Goal: Task Accomplishment & Management: Use online tool/utility

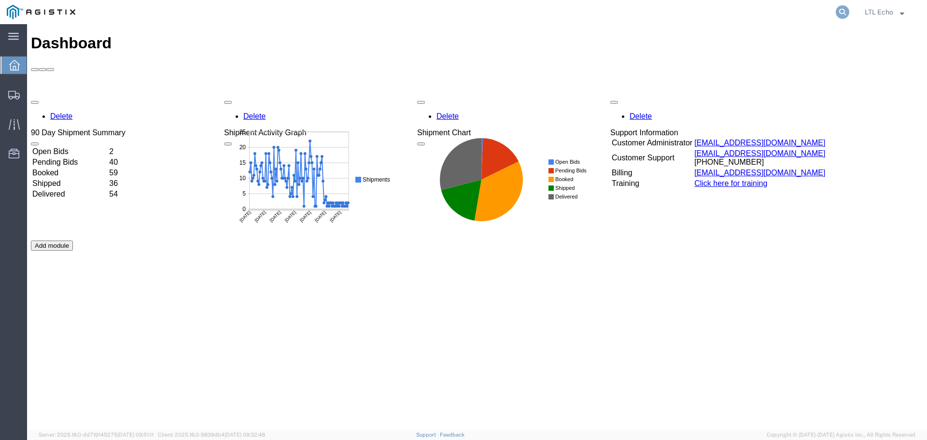
click at [843, 12] on icon at bounding box center [843, 12] width 14 height 14
click at [650, 15] on input "search" at bounding box center [689, 11] width 294 height 23
type input "56790065"
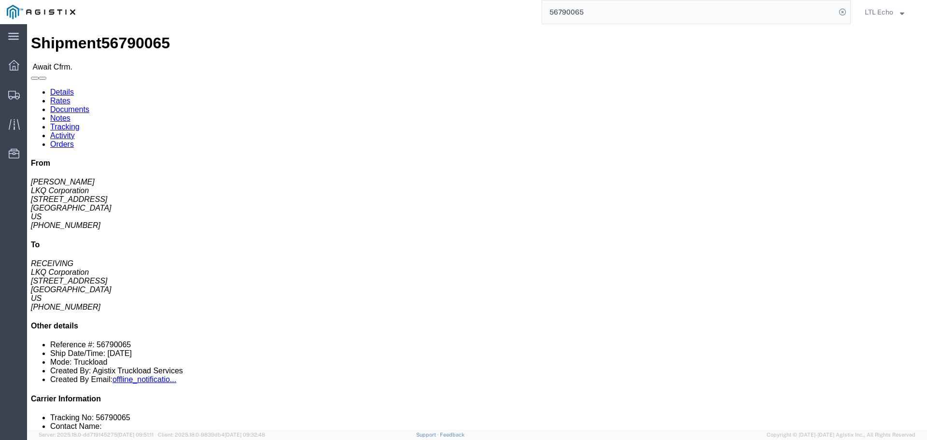
drag, startPoint x: 60, startPoint y: 37, endPoint x: 841, endPoint y: 74, distance: 781.7
click link "Rates"
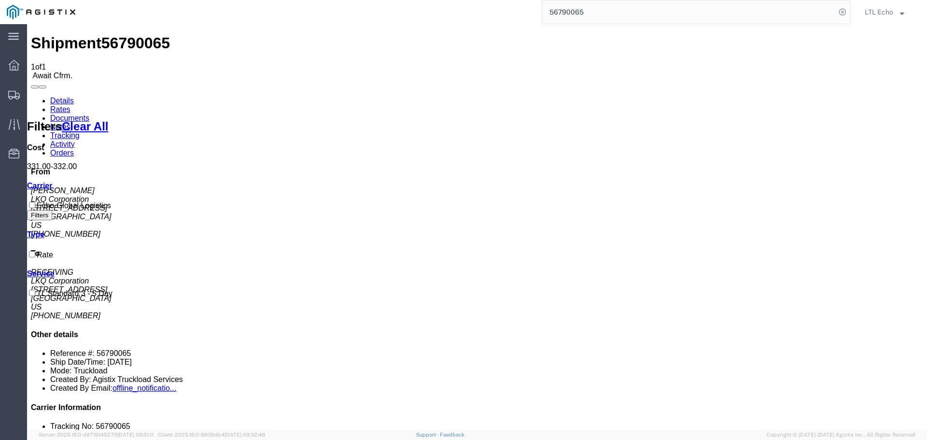
click at [67, 97] on link "Details" at bounding box center [62, 101] width 24 height 8
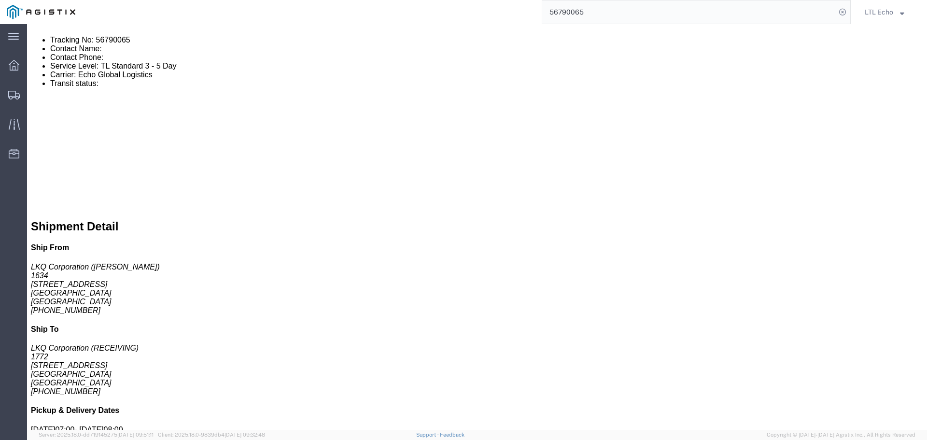
scroll to position [483, 0]
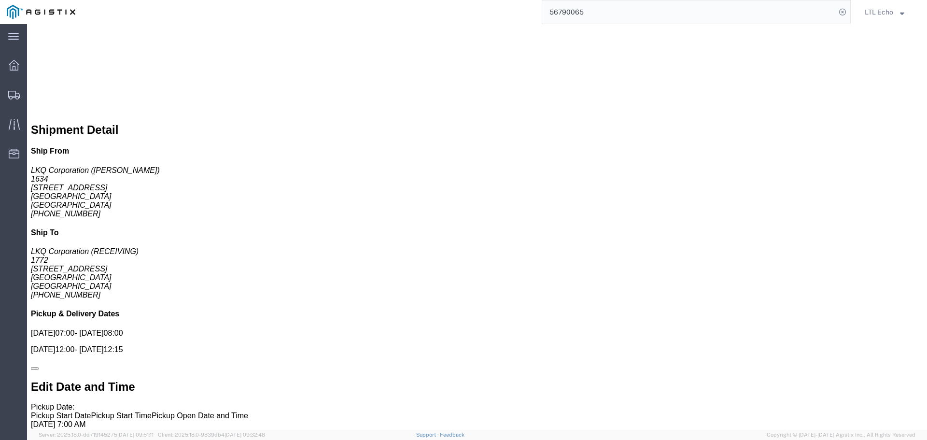
click link "Confirm"
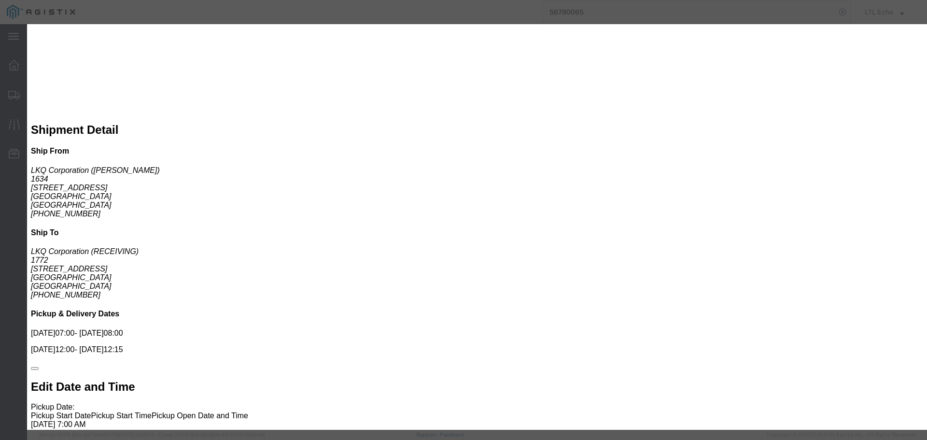
click input "checkbox"
checkbox input "true"
type input "LTL Echo"
type input "+ 8005116111"
click input "text"
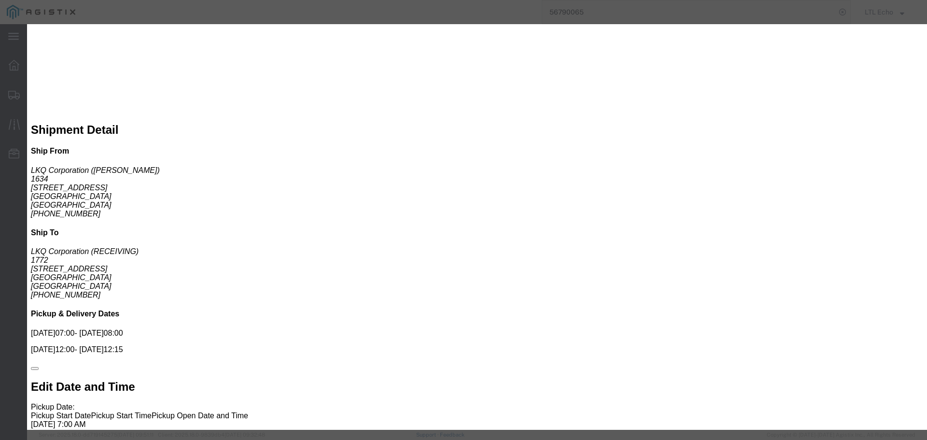
click input "text"
type input "64258841"
click button "Submit"
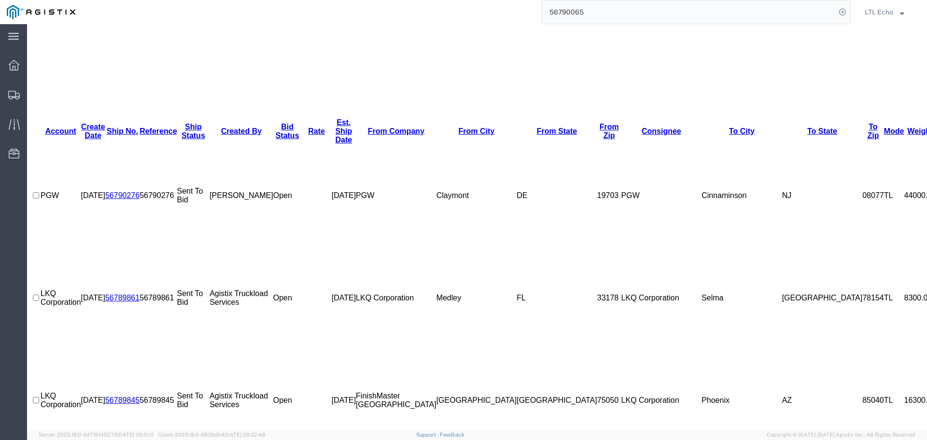
scroll to position [431, 0]
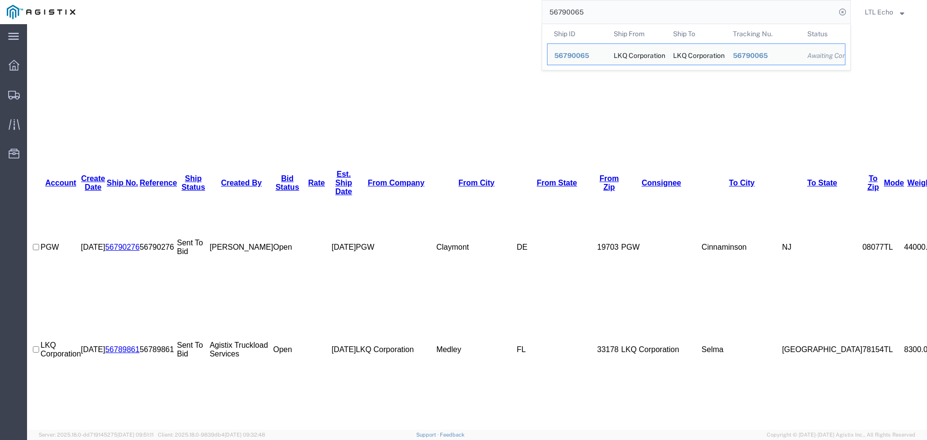
drag, startPoint x: 583, startPoint y: 10, endPoint x: 536, endPoint y: 9, distance: 47.3
click at [536, 9] on div "56790065 Ship ID Ship From Ship To Tracking Nu. Status Ship ID 56790065 Ship Fr…" at bounding box center [466, 12] width 769 height 24
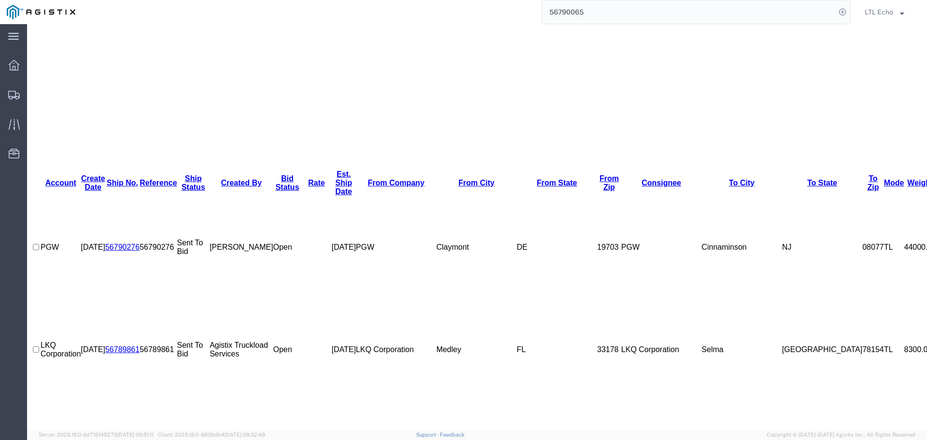
paste input "60141"
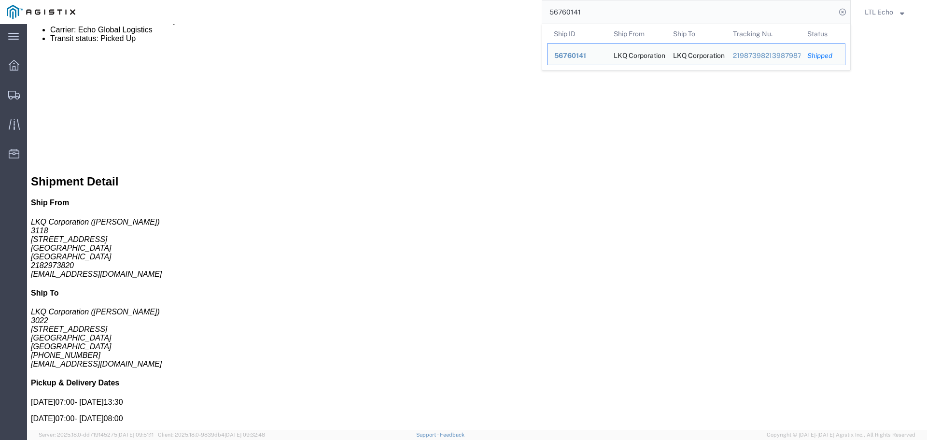
click at [570, 9] on input "56760141" at bounding box center [689, 11] width 294 height 23
paste input "14123"
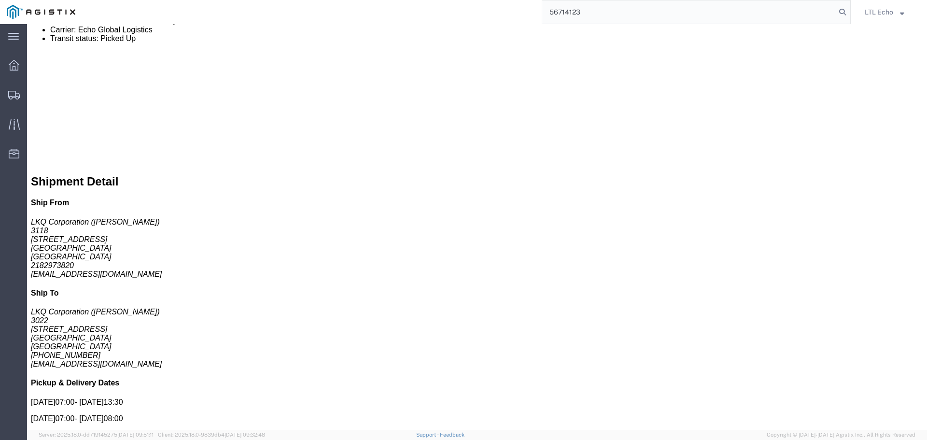
type input "56714123"
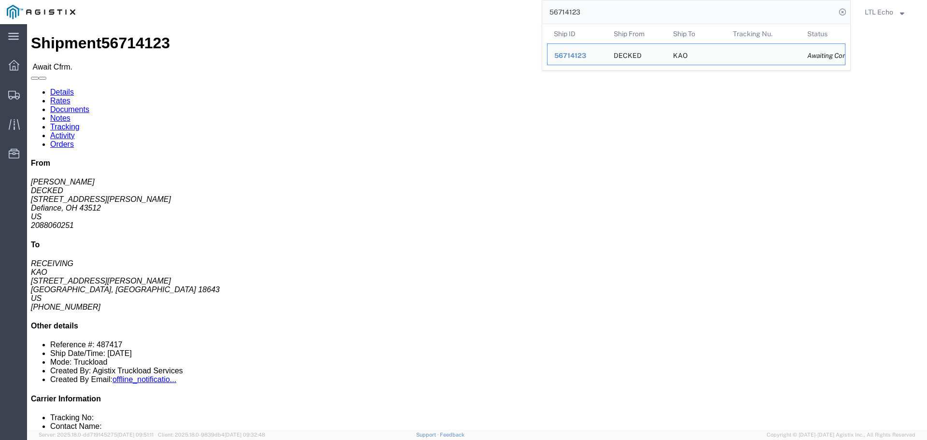
click link "Rates"
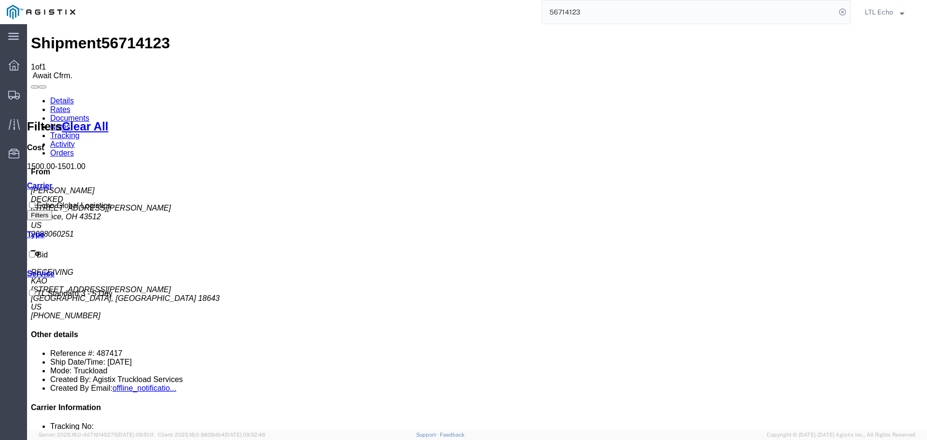
click at [57, 97] on link "Details" at bounding box center [62, 101] width 24 height 8
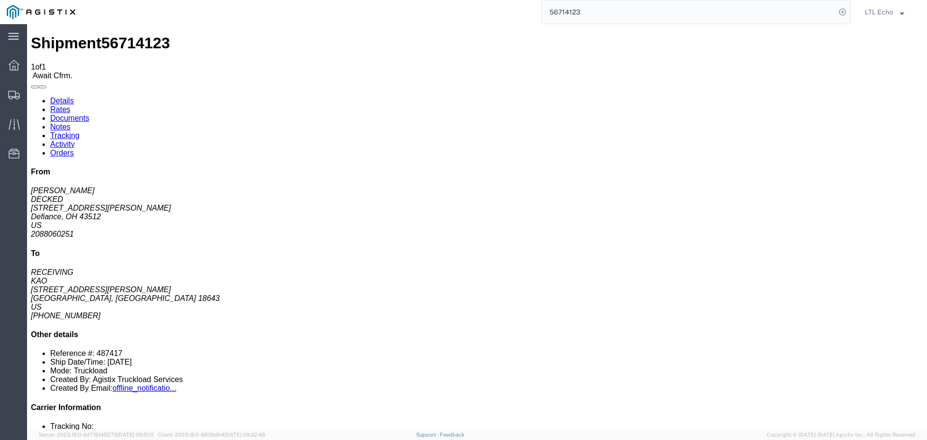
click li "Reference #: 487417"
copy li "487417"
click link "Confirm"
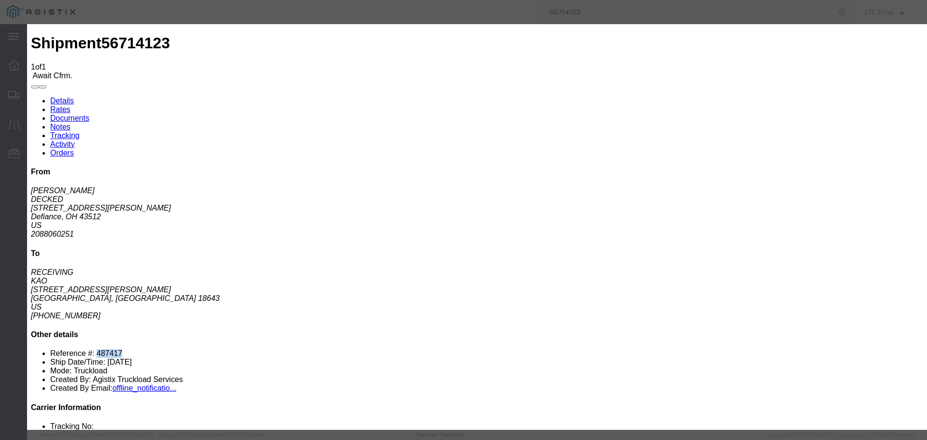
click input "checkbox"
checkbox input "true"
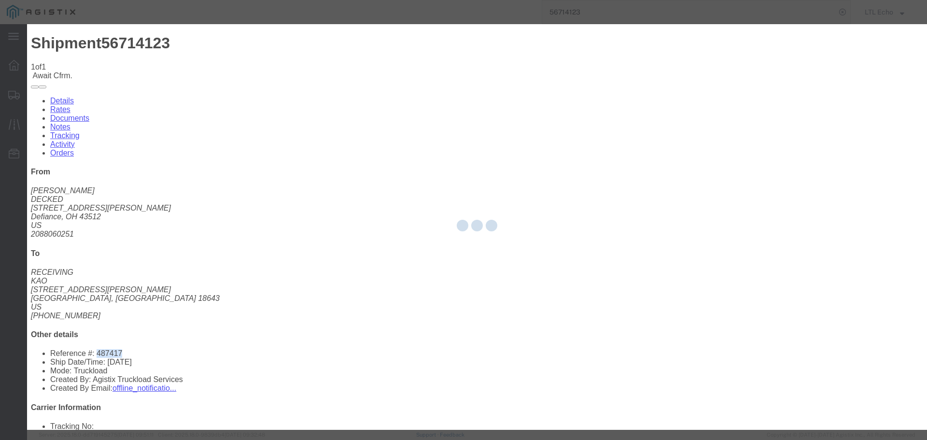
type input "LTL Echo"
type input "+ 8005116111"
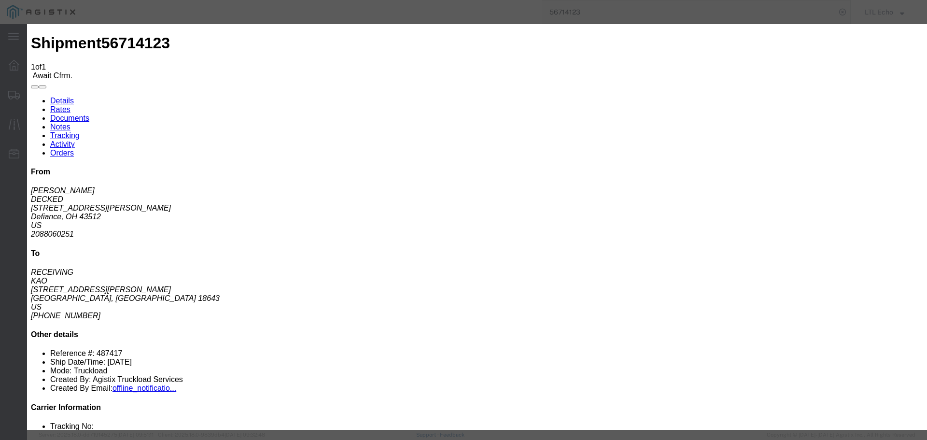
click input "text"
type input "64260845"
click button "Submit"
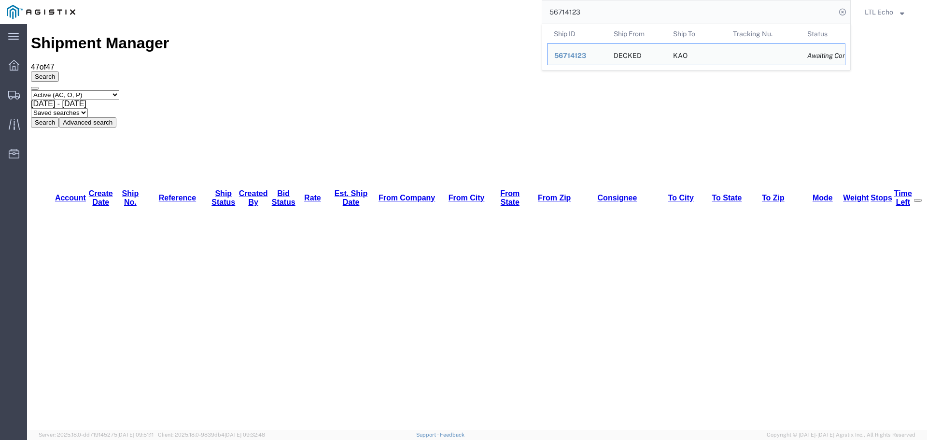
click at [558, 12] on input "56714123" at bounding box center [689, 11] width 294 height 23
paste input "77487"
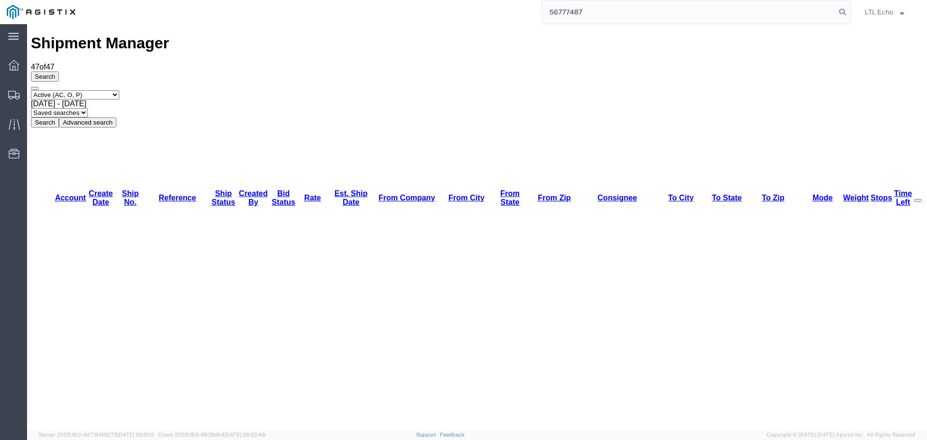
type input "56777487"
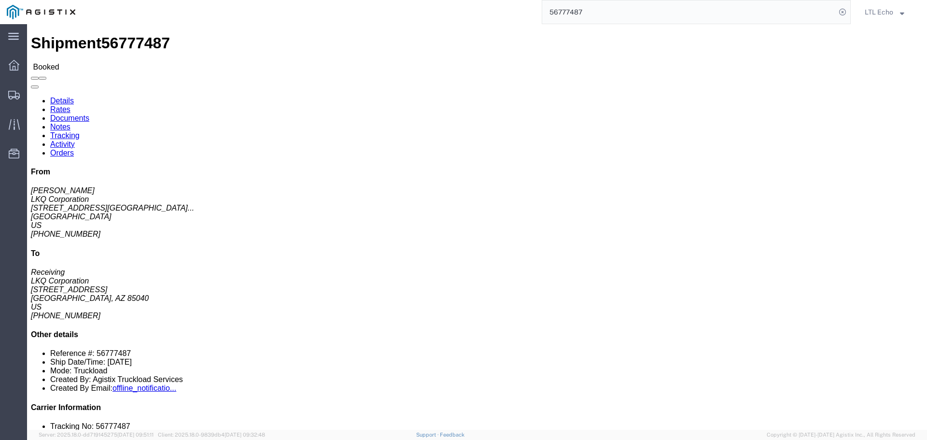
click link "Tracking"
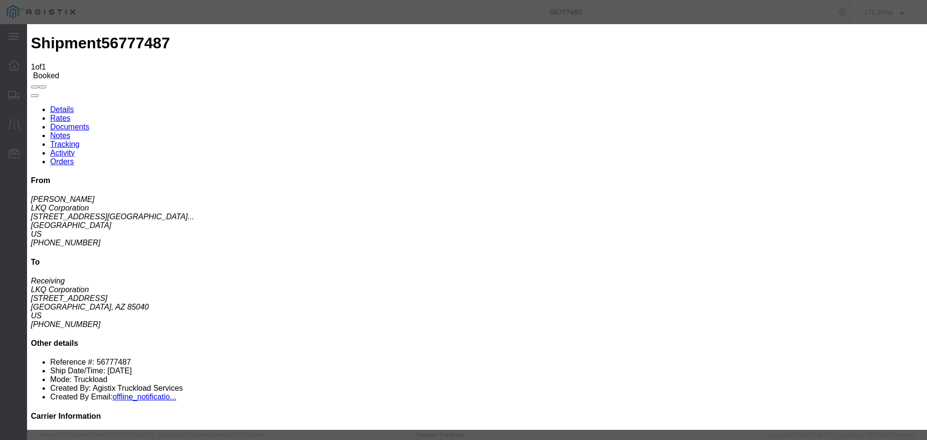
type input "[DATE]"
type input "9:00 AM"
select select "PICKEDUP"
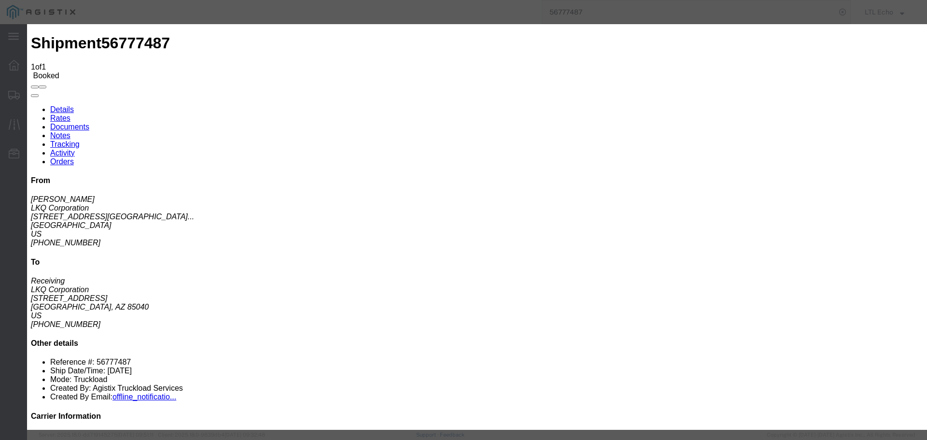
type input "[DATE]"
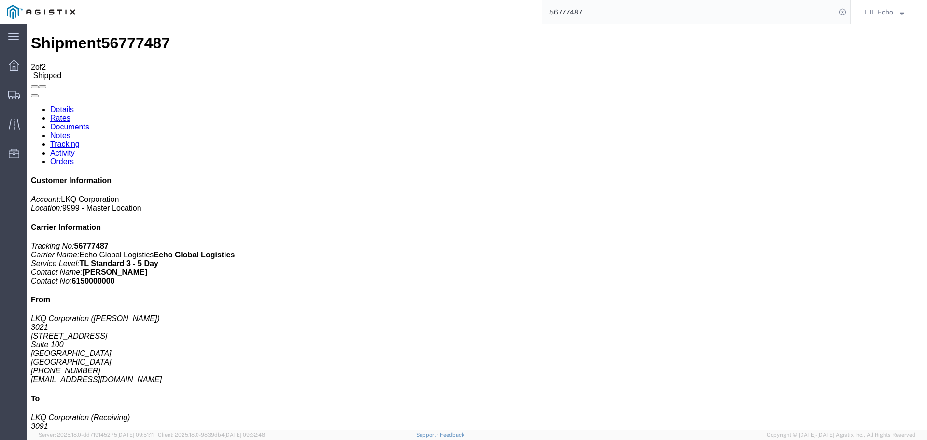
click at [556, 13] on input "56777487" at bounding box center [689, 11] width 294 height 23
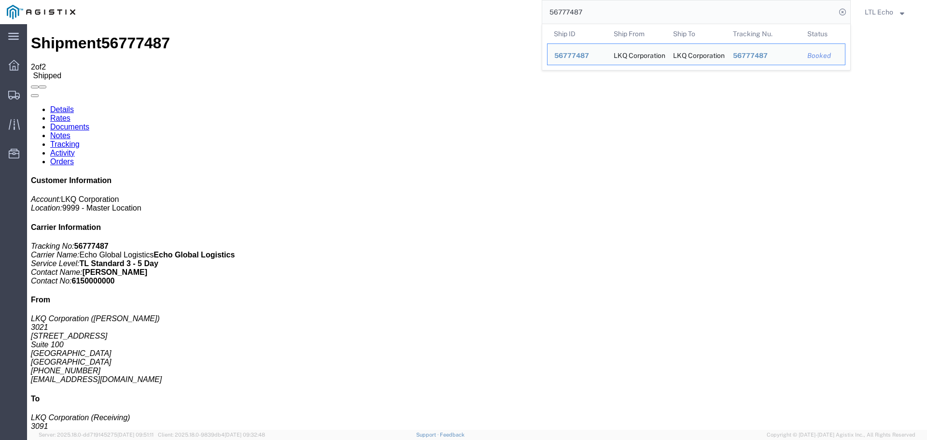
click at [556, 13] on input "56777487" at bounding box center [689, 11] width 294 height 23
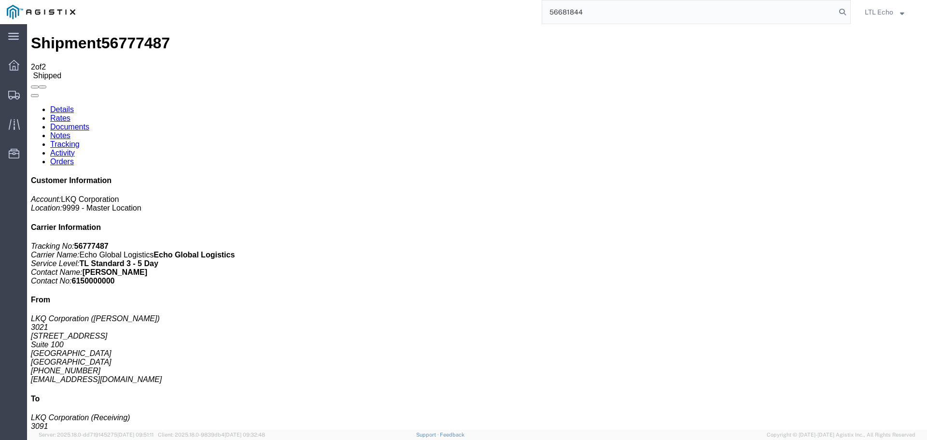
type input "56681844"
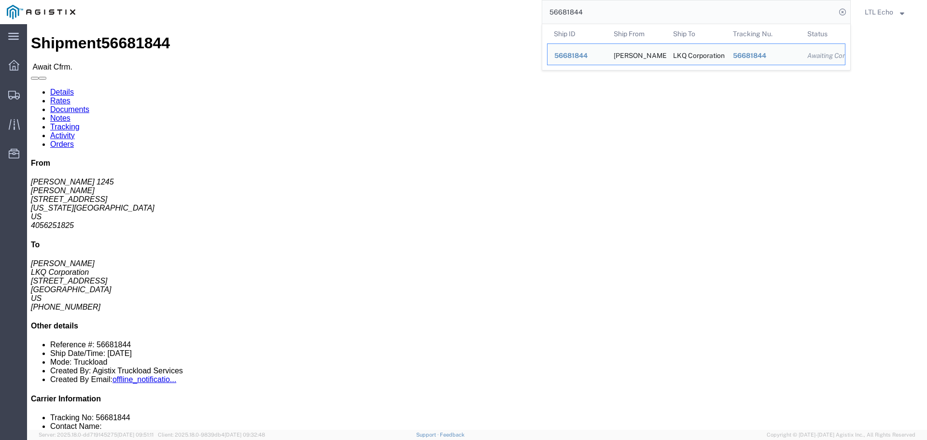
click div "Ship From Raymond Miller (Raymond 1245) 1245 900 S Macarthur Blvd Oklahoma City…"
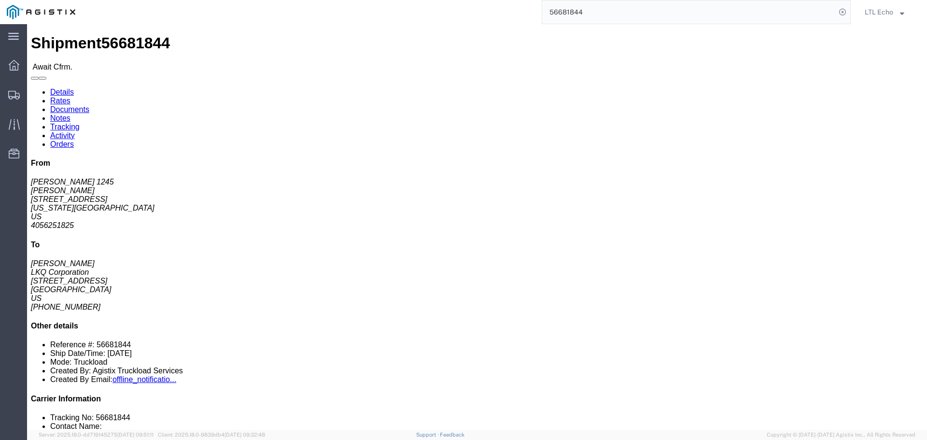
click link "Rates"
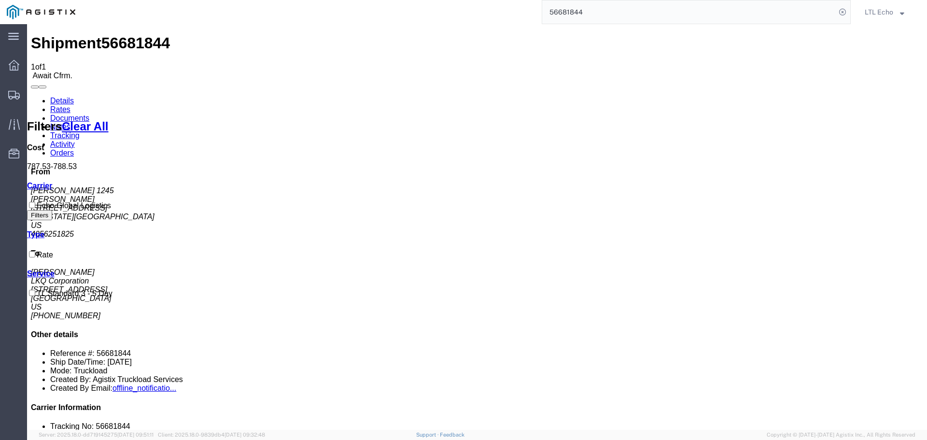
click at [55, 97] on link "Details" at bounding box center [62, 101] width 24 height 8
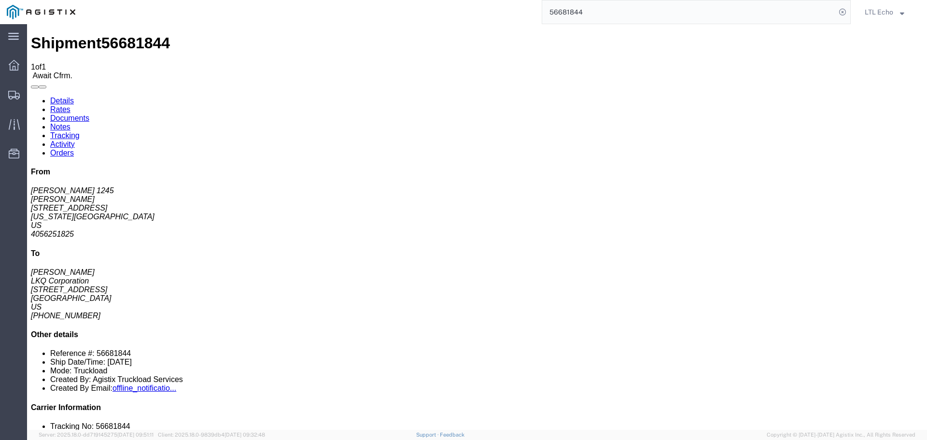
click link "Confirm"
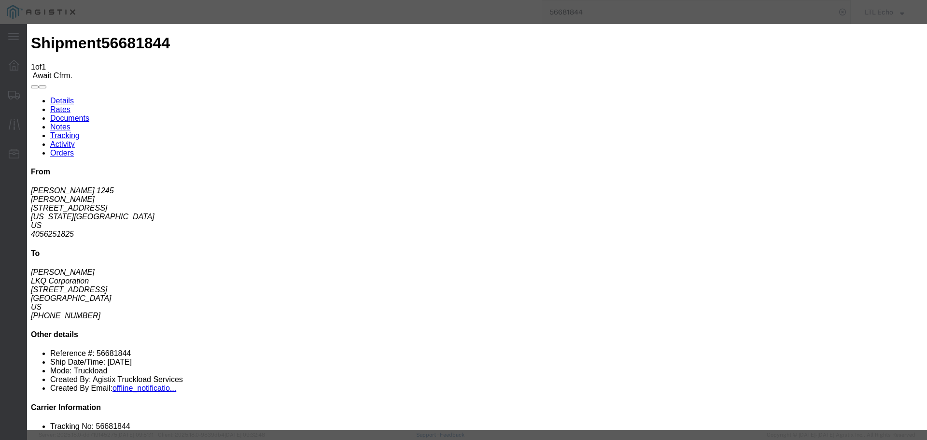
click input "checkbox"
checkbox input "true"
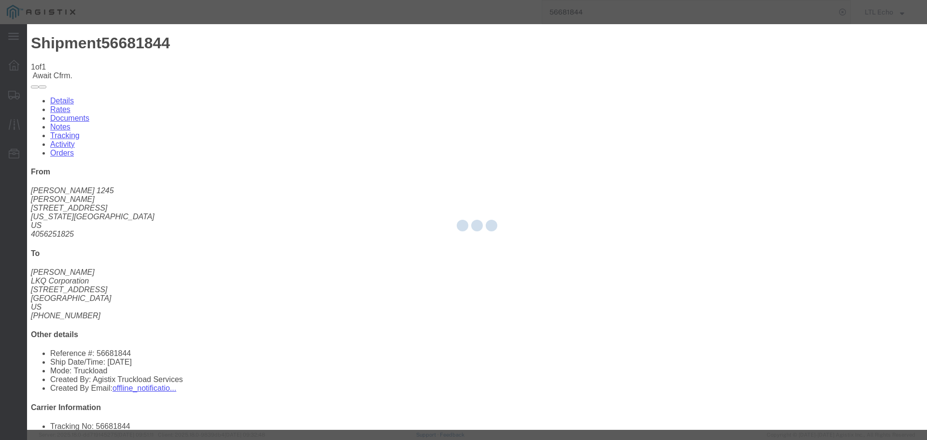
type input "LTL Echo"
type input "+ 8005116111"
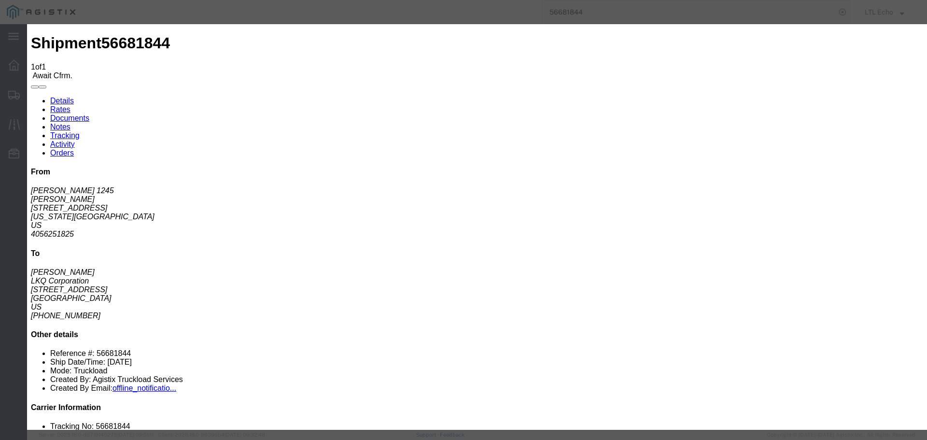
click input "text"
type input "64261197"
click button "Submit"
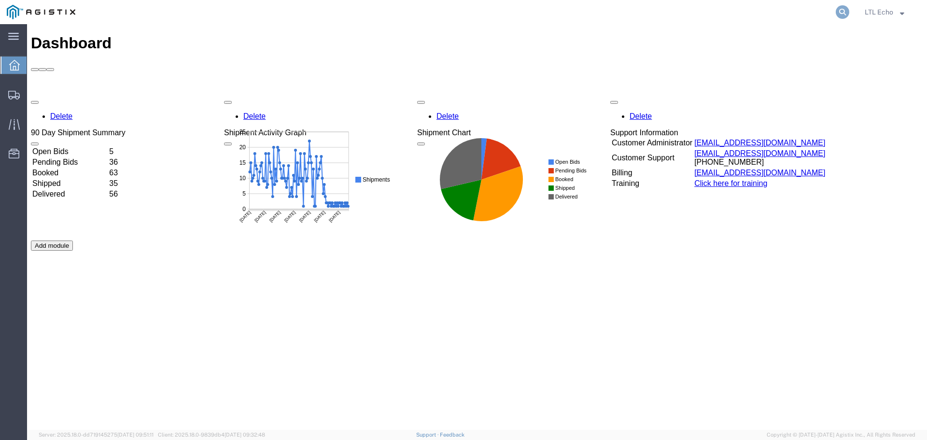
click at [839, 16] on icon at bounding box center [843, 12] width 14 height 14
paste input "56743780"
type input "56743780"
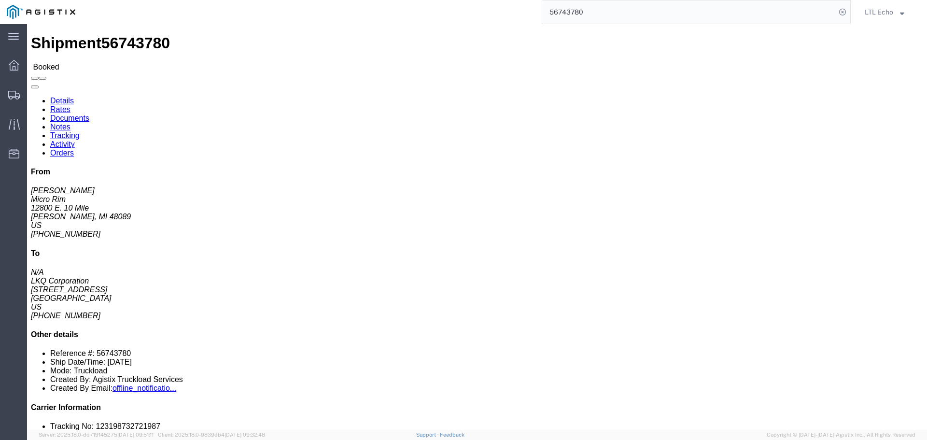
click link "Tracking"
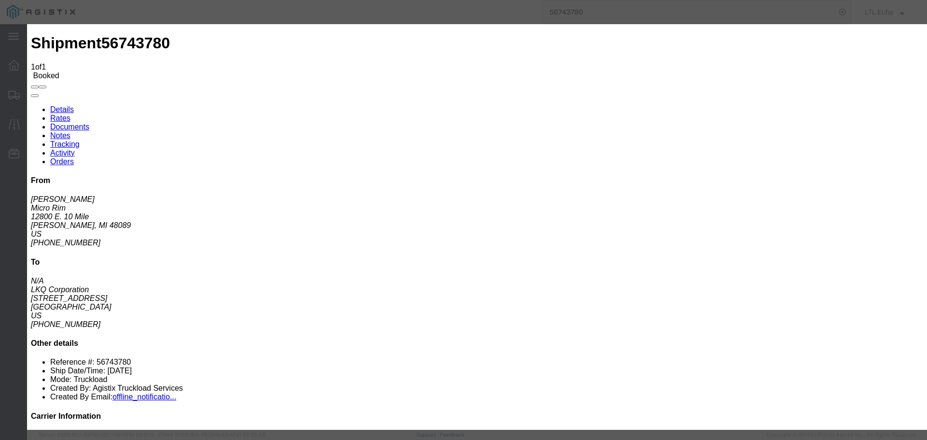
type input "[DATE]"
type input "9:00 AM"
select select "PICKEDUP"
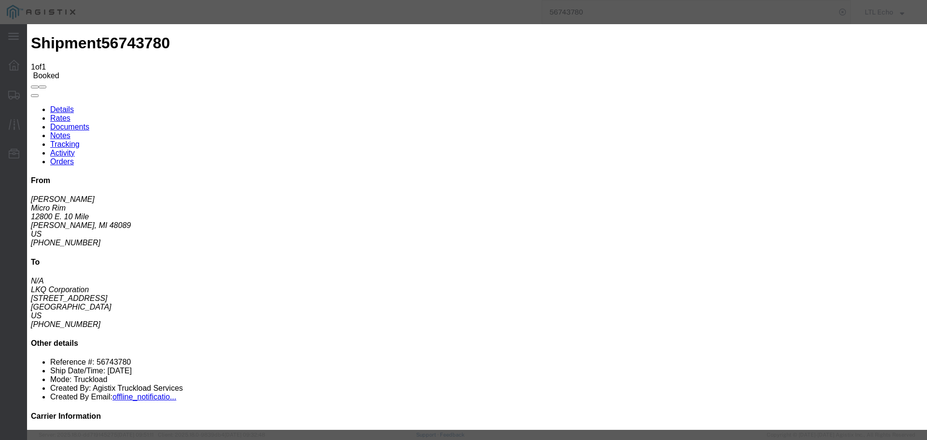
type input "[DATE]"
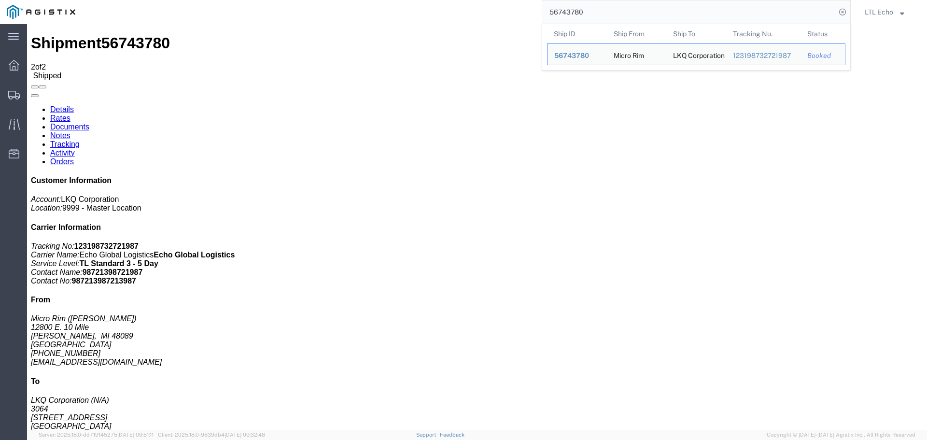
click at [571, 12] on input "56743780" at bounding box center [689, 11] width 294 height 23
click at [565, 12] on input "56743780" at bounding box center [689, 11] width 294 height 23
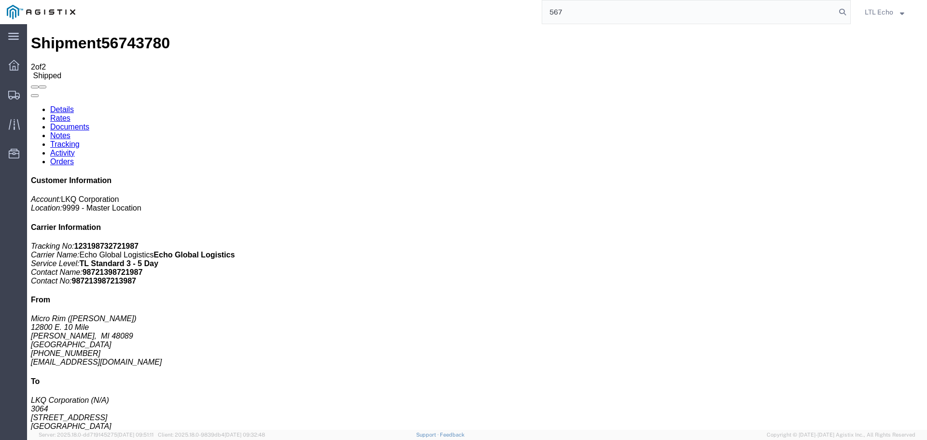
click at [553, 11] on input "567" at bounding box center [689, 11] width 294 height 23
paste input "59749"
type input "56759749"
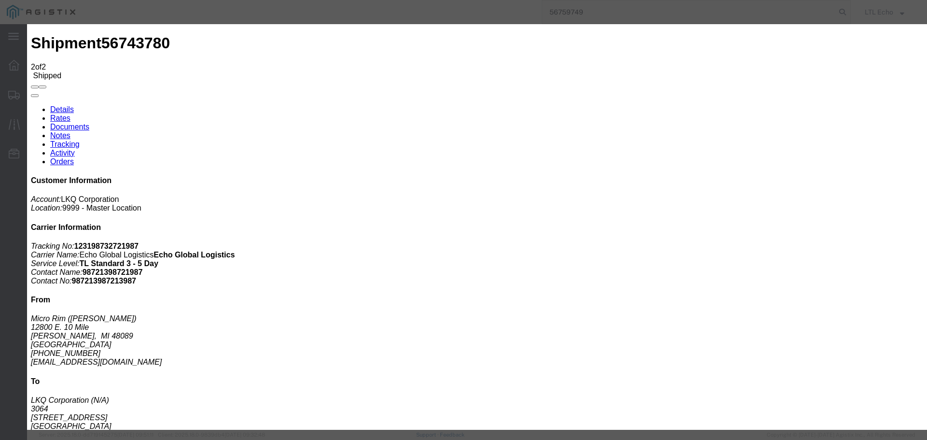
type input "[DATE]"
type input "9:00 AM"
select select "PICKEDUP"
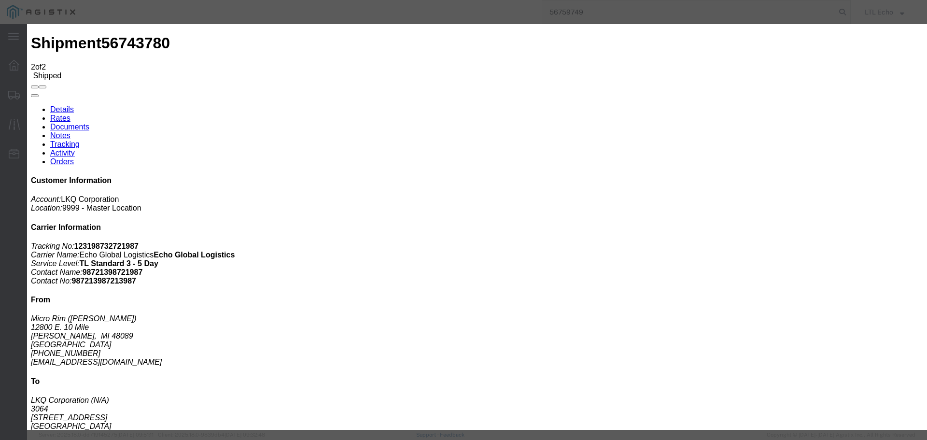
type input "[DATE]"
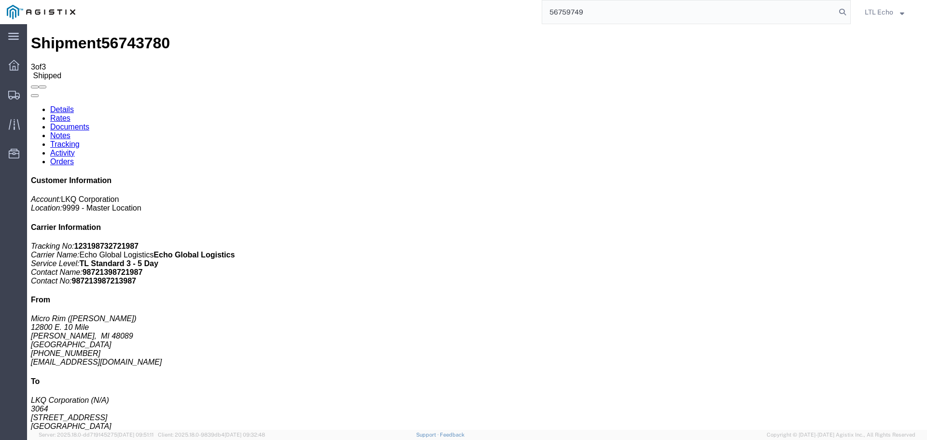
click at [567, 12] on input "56759749" at bounding box center [689, 11] width 294 height 23
paste input "00806"
type input "56700806"
click at [846, 13] on icon at bounding box center [843, 12] width 14 height 14
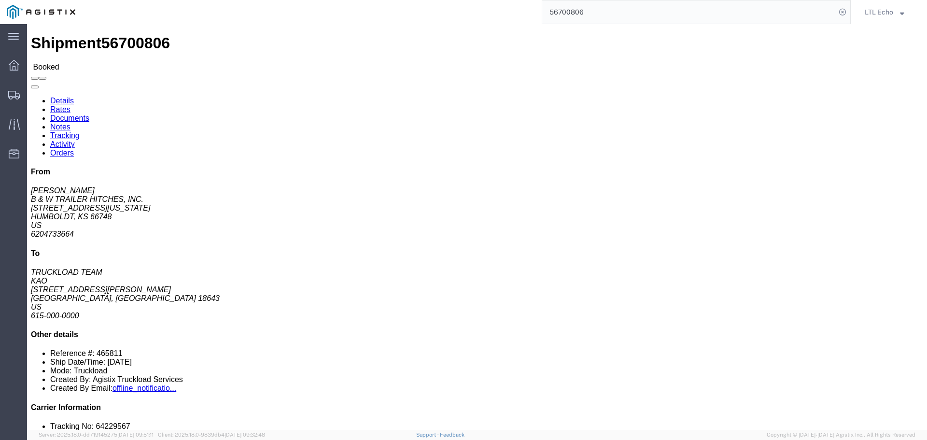
click link "Tracking"
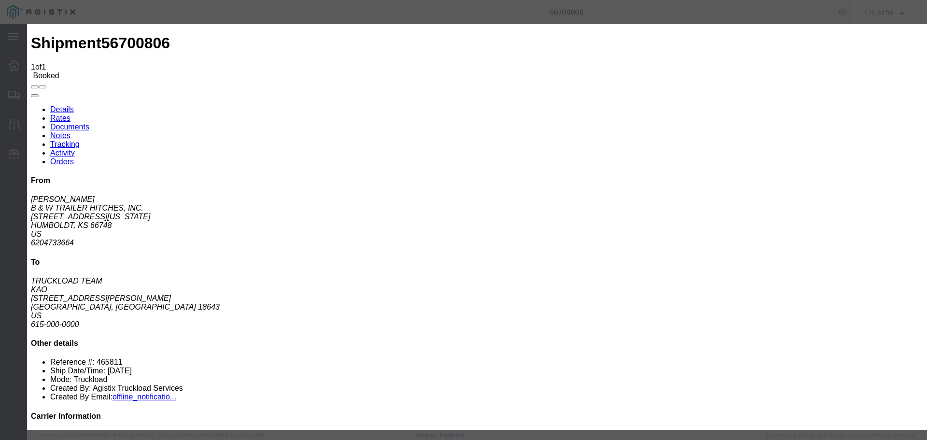
type input "[DATE]"
type input "9:00 AM"
select select "PICKEDUP"
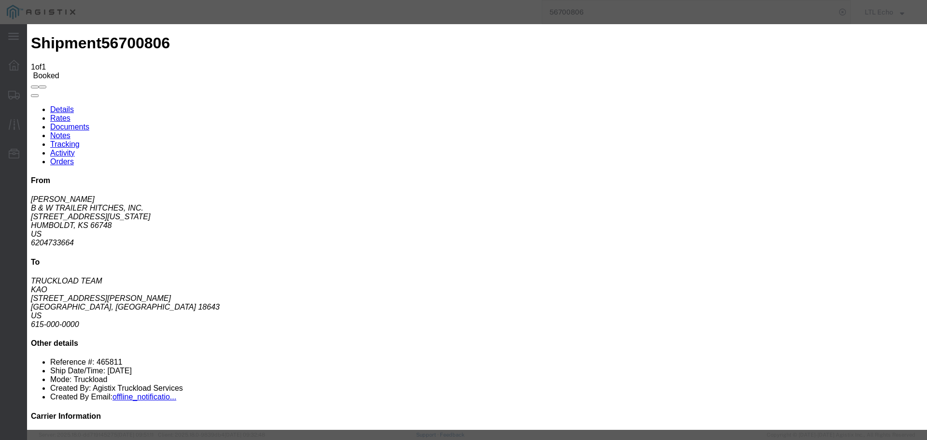
type input "[DATE]"
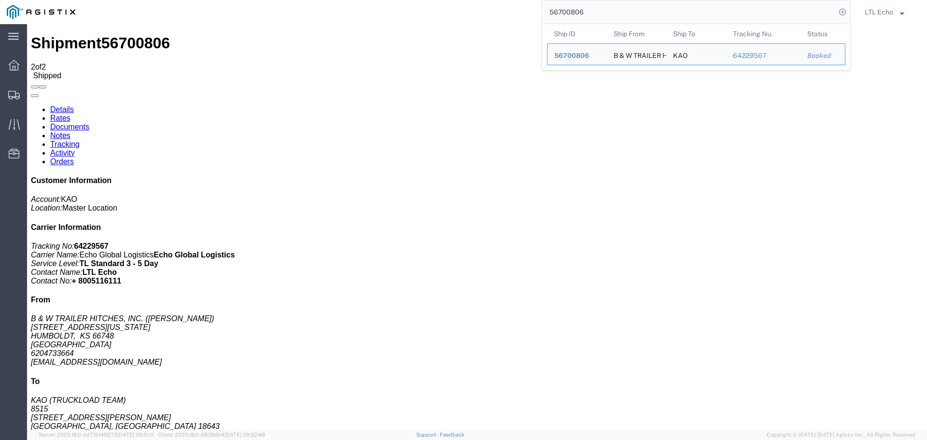
click at [565, 13] on input "56700806" at bounding box center [689, 11] width 294 height 23
paste input "64202484"
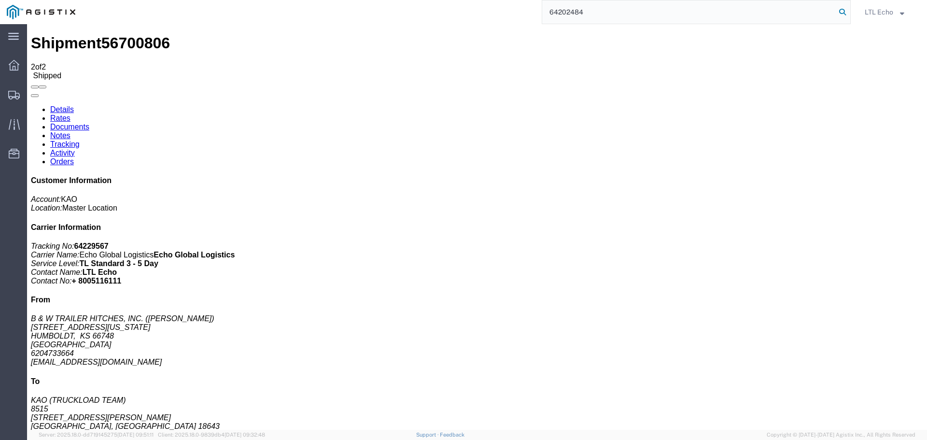
type input "64202484"
click at [843, 10] on icon at bounding box center [843, 12] width 14 height 14
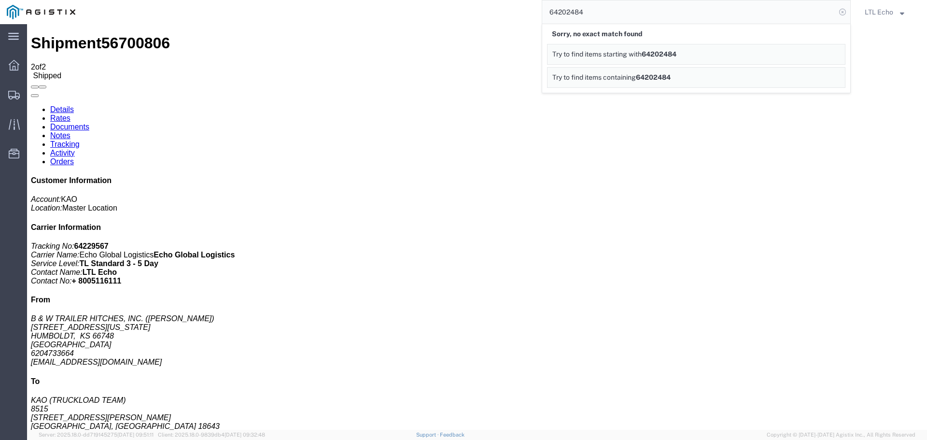
click at [846, 10] on icon at bounding box center [843, 12] width 14 height 14
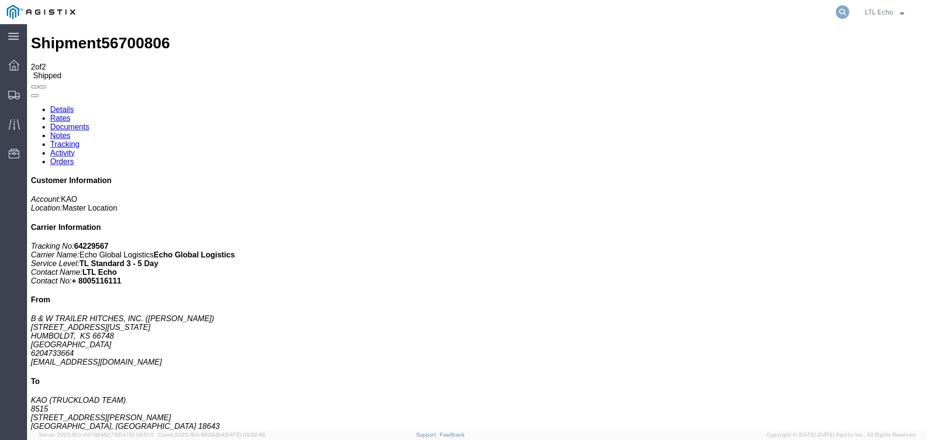
click at [843, 11] on icon at bounding box center [843, 12] width 14 height 14
paste input "64202484"
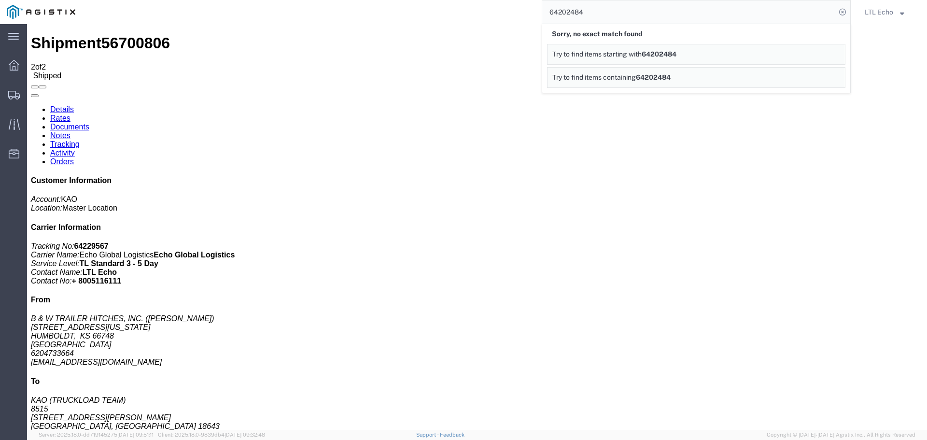
click at [558, 11] on input "64202484" at bounding box center [689, 11] width 294 height 23
paste input "56732115"
type input "56732115"
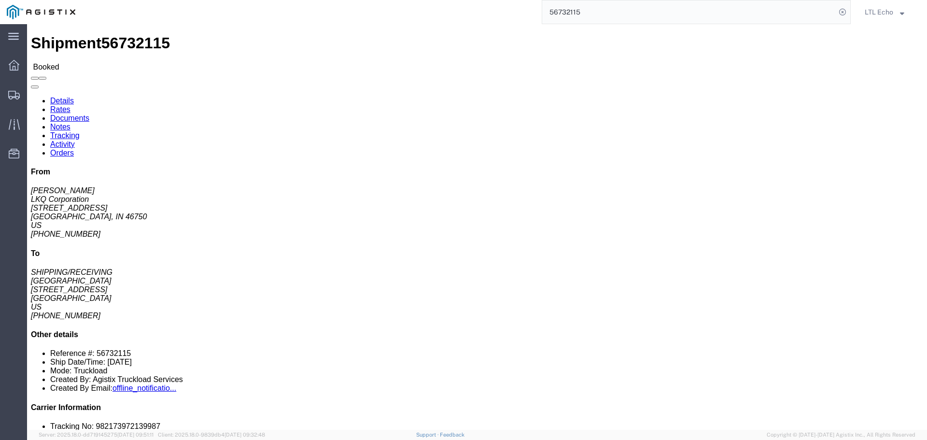
click link "Tracking"
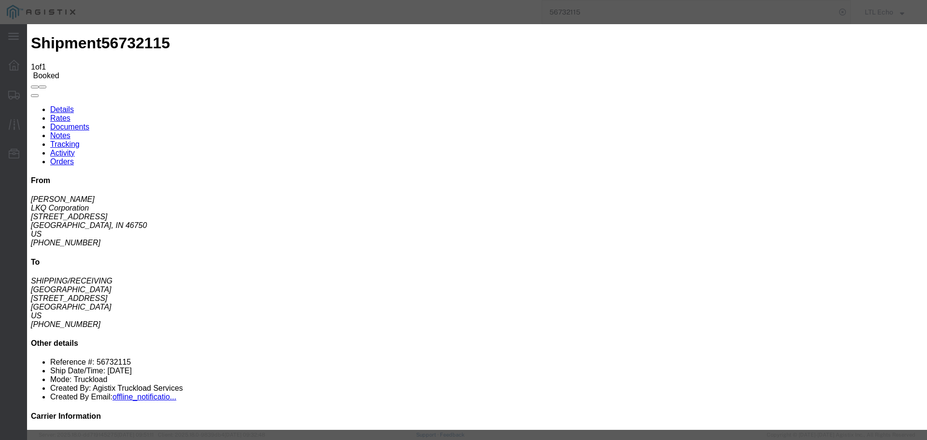
type input "[DATE]"
type input "9:00 AM"
select select "PICKEDUP"
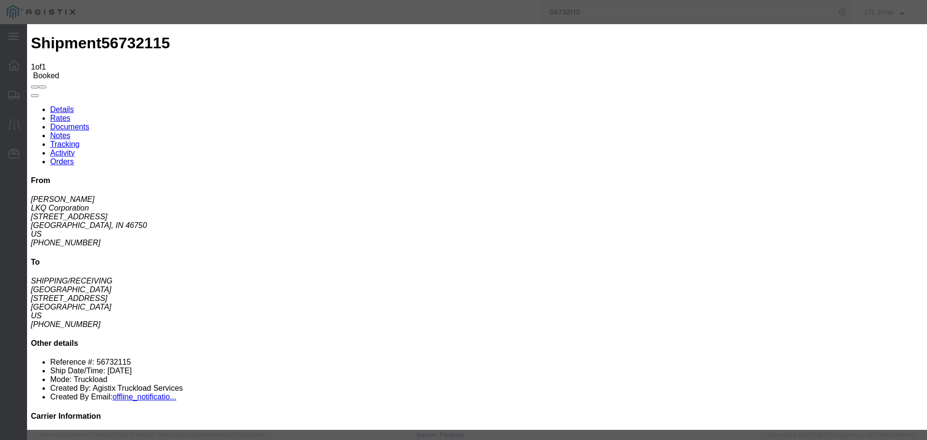
type input "[DATE]"
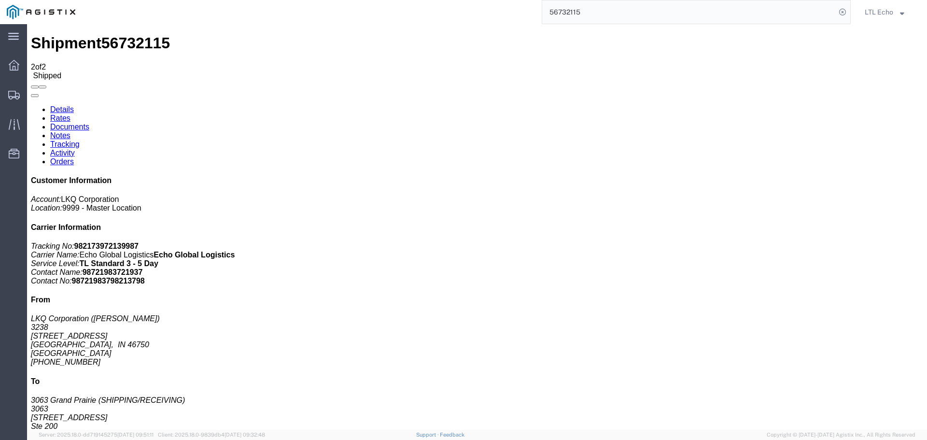
click at [569, 12] on input "56732115" at bounding box center [689, 11] width 294 height 23
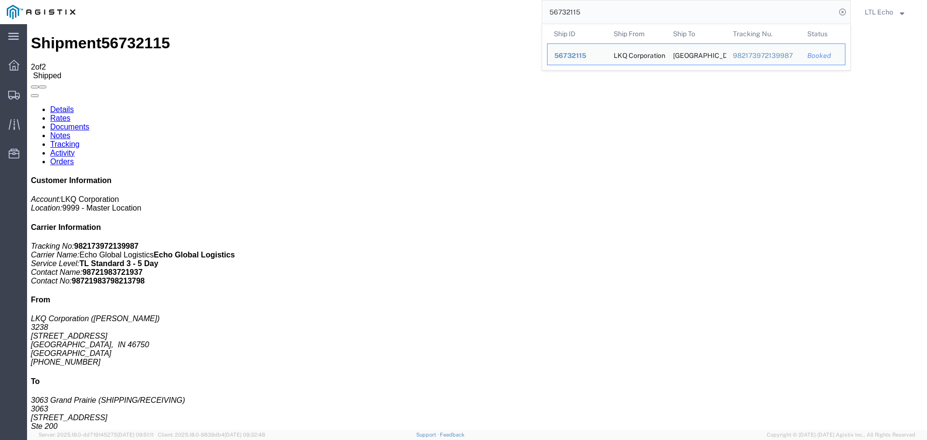
click at [569, 12] on input "56732115" at bounding box center [689, 11] width 294 height 23
paste input "81853"
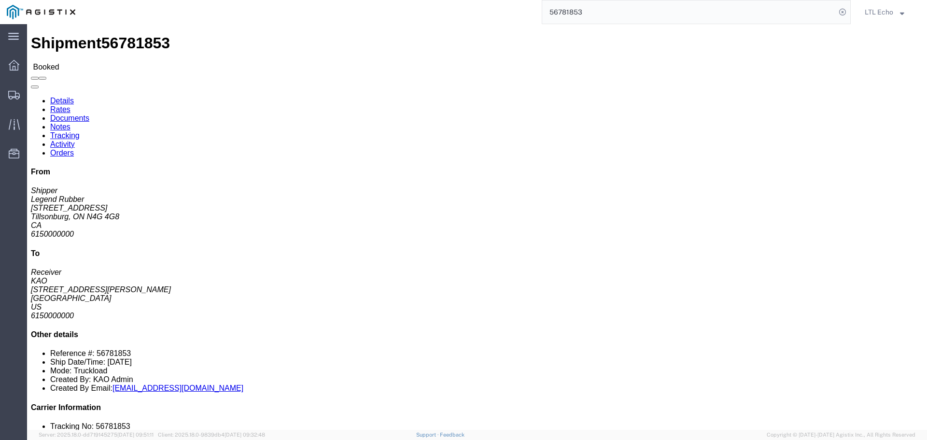
click at [574, 12] on input "56781853" at bounding box center [689, 11] width 294 height 23
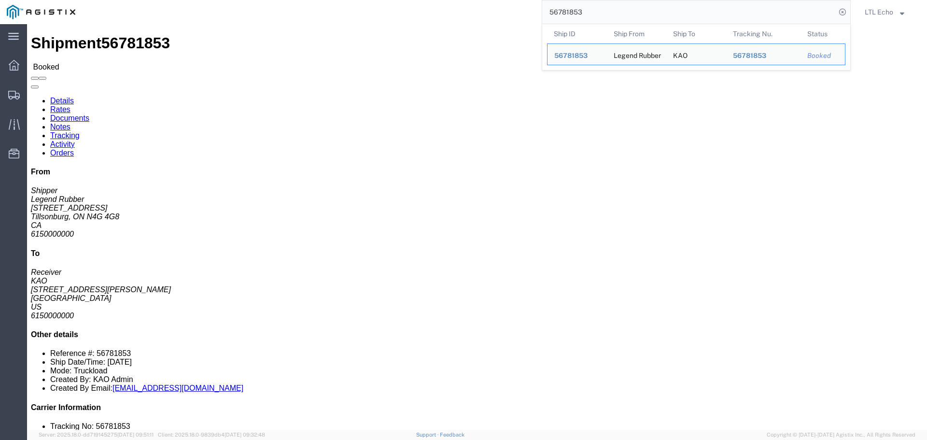
click at [572, 12] on input "56781853" at bounding box center [689, 11] width 294 height 23
click at [572, 11] on input "56781853" at bounding box center [689, 11] width 294 height 23
paste input "0001"
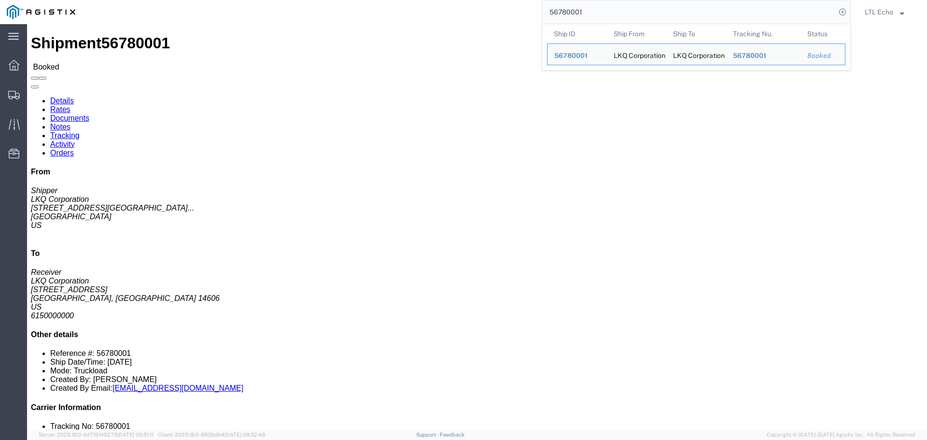
click at [558, 10] on input "56780001" at bounding box center [689, 11] width 294 height 23
paste input "581427"
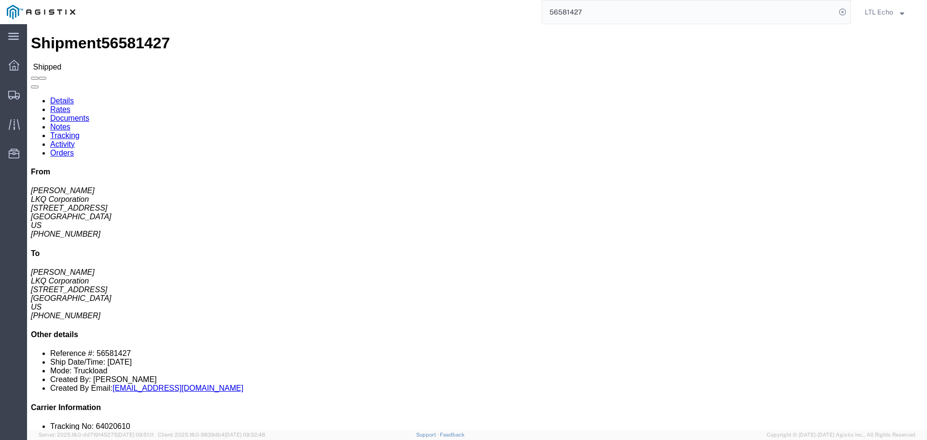
click link "Tracking"
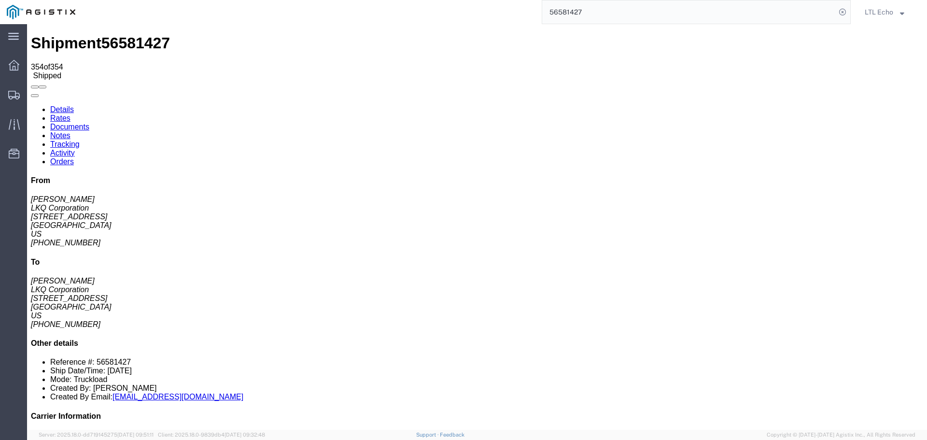
click at [559, 10] on input "56581427" at bounding box center [689, 11] width 294 height 23
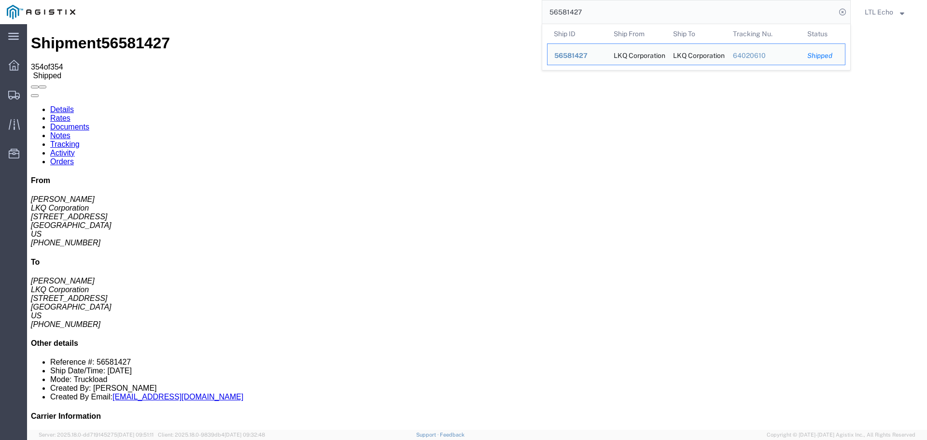
click at [559, 10] on input "56581427" at bounding box center [689, 11] width 294 height 23
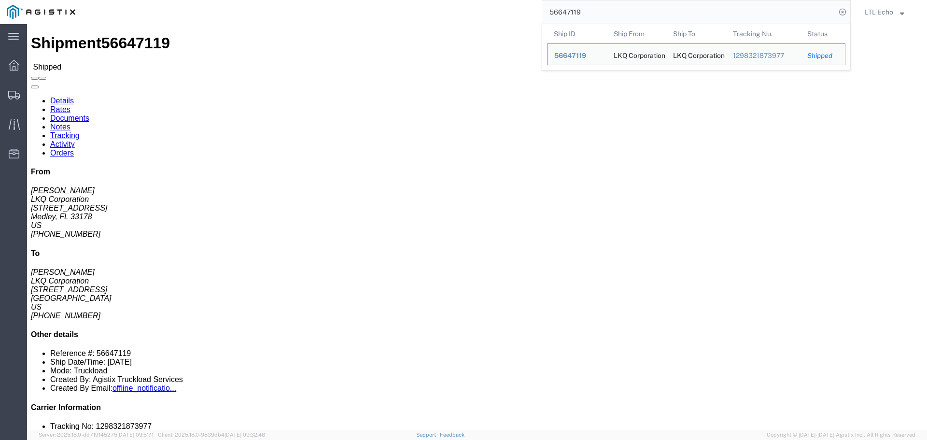
click at [558, 10] on input "56647119" at bounding box center [689, 11] width 294 height 23
click at [557, 10] on input "56647119" at bounding box center [689, 11] width 294 height 23
paste input "713383"
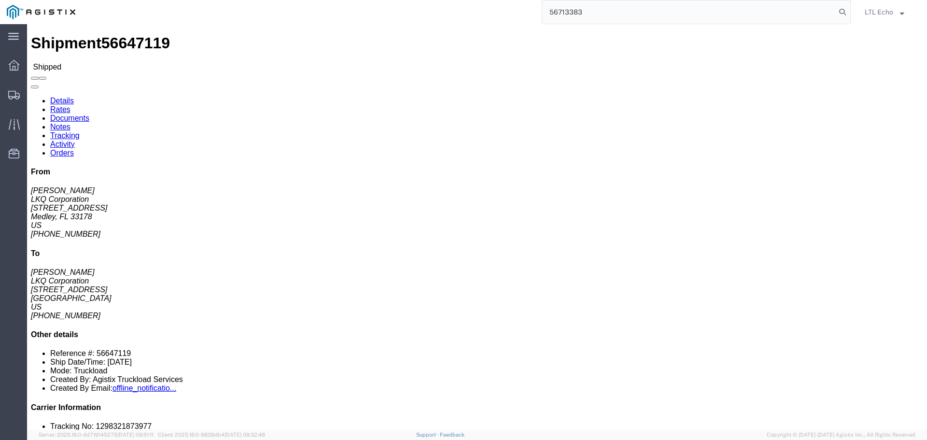
type input "56713383"
click link "Tracking"
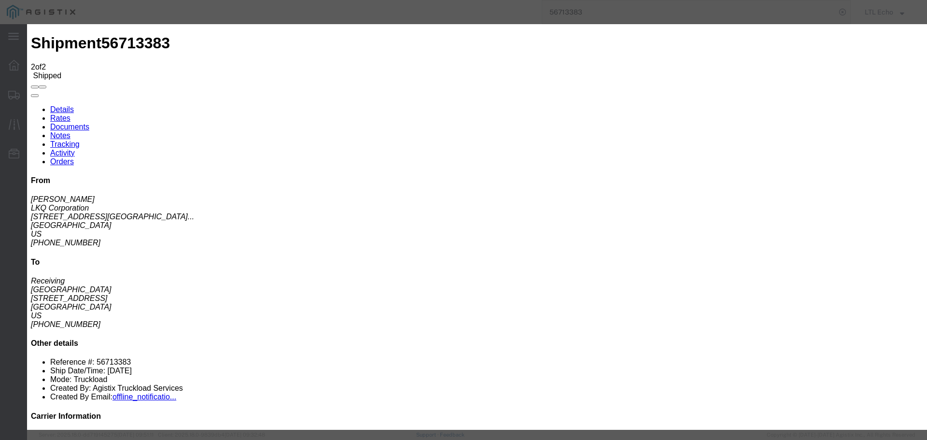
type input "[DATE]"
type input "9:00 AM"
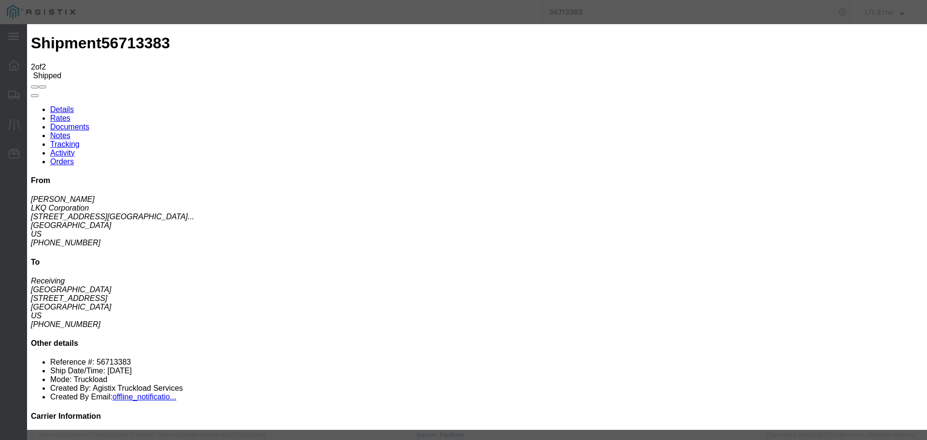
select select "DELIVRED"
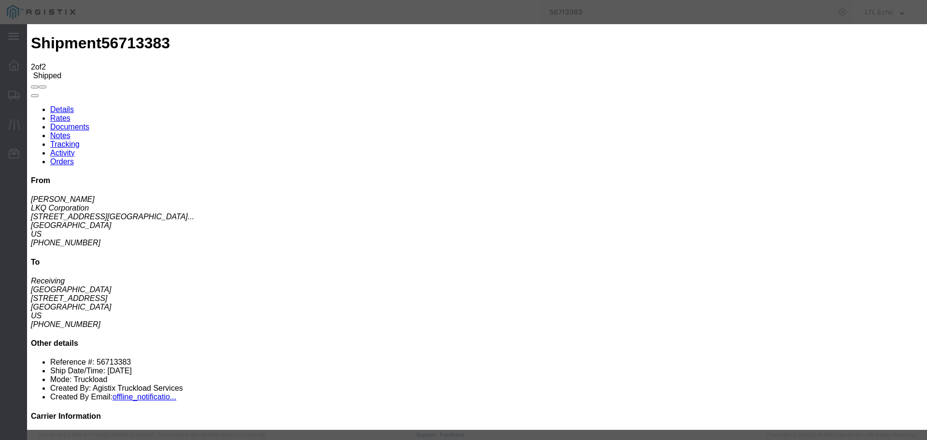
type input "[DATE]"
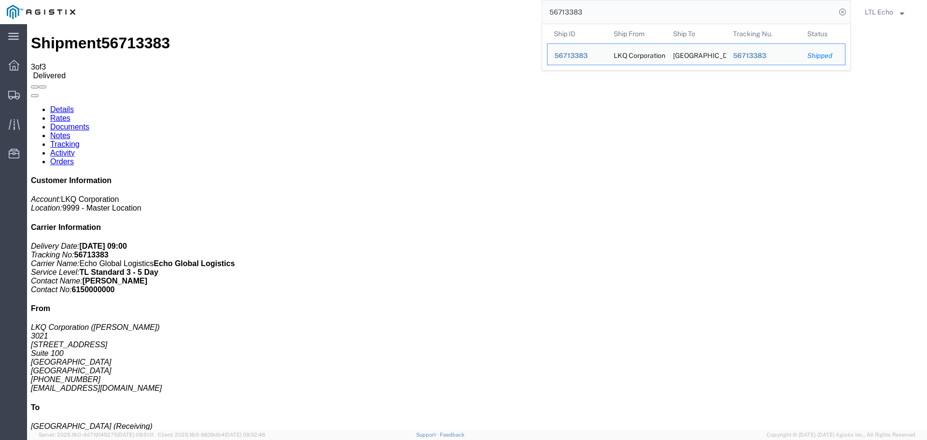
click at [565, 12] on input "56713383" at bounding box center [689, 11] width 294 height 23
paste input "370119"
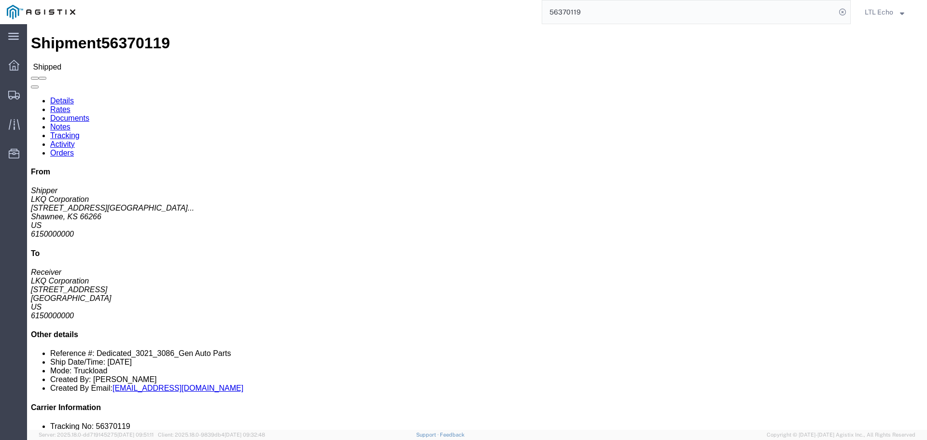
click at [564, 8] on input "56370119" at bounding box center [689, 11] width 294 height 23
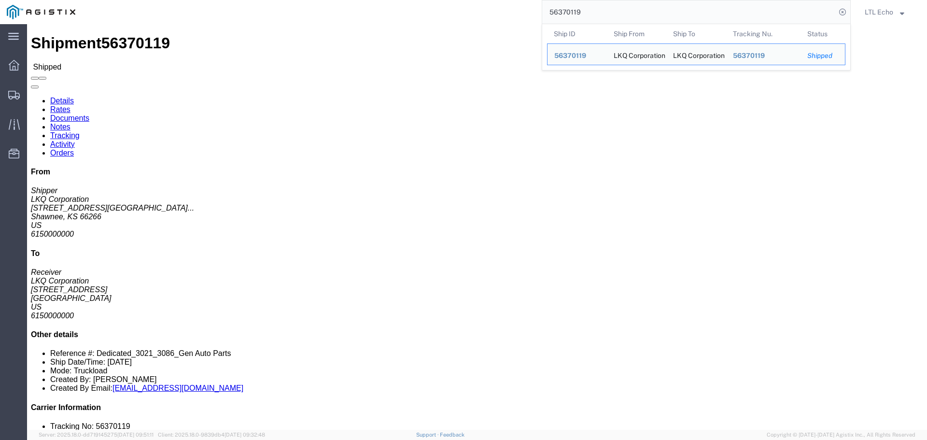
click at [564, 8] on input "56370119" at bounding box center [689, 11] width 294 height 23
paste input "733334"
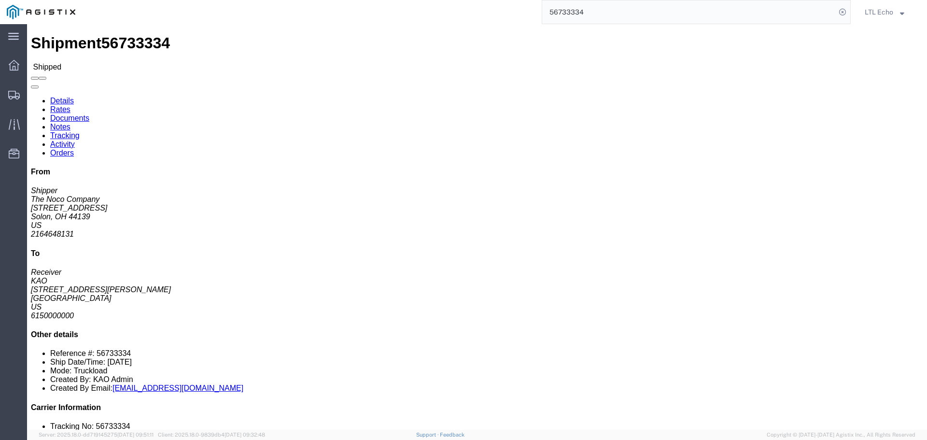
click at [566, 9] on input "56733334" at bounding box center [689, 11] width 294 height 23
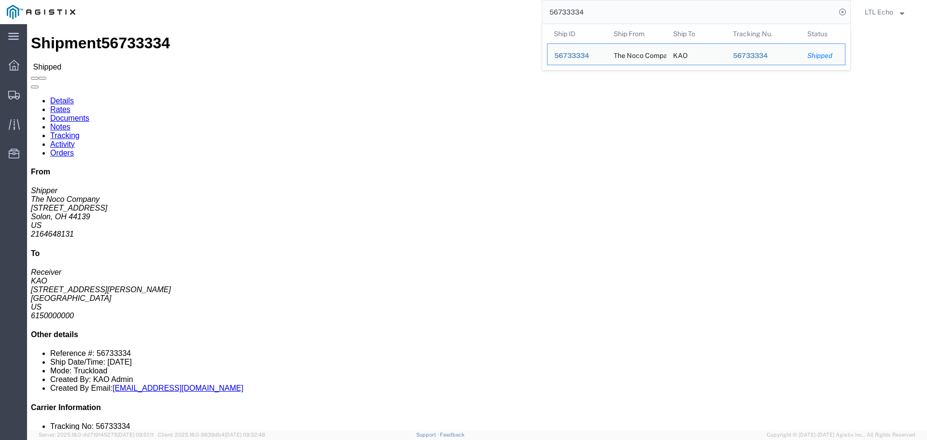
click at [566, 9] on input "56733334" at bounding box center [689, 11] width 294 height 23
paste input "1006"
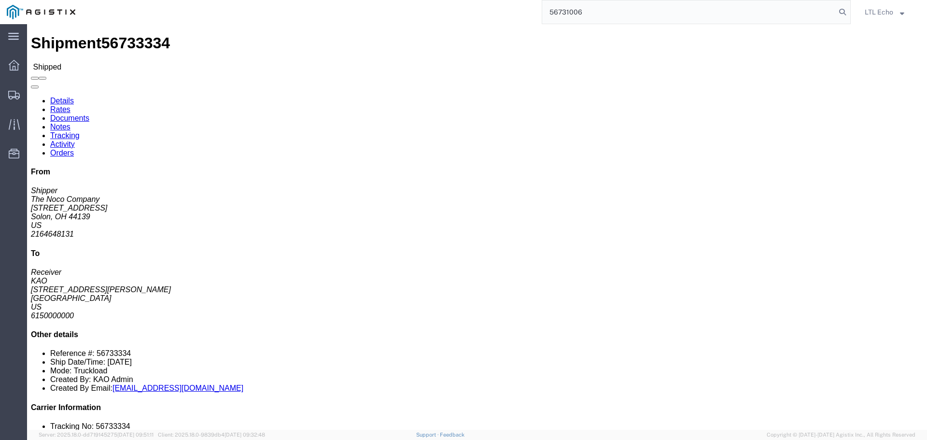
type input "56731006"
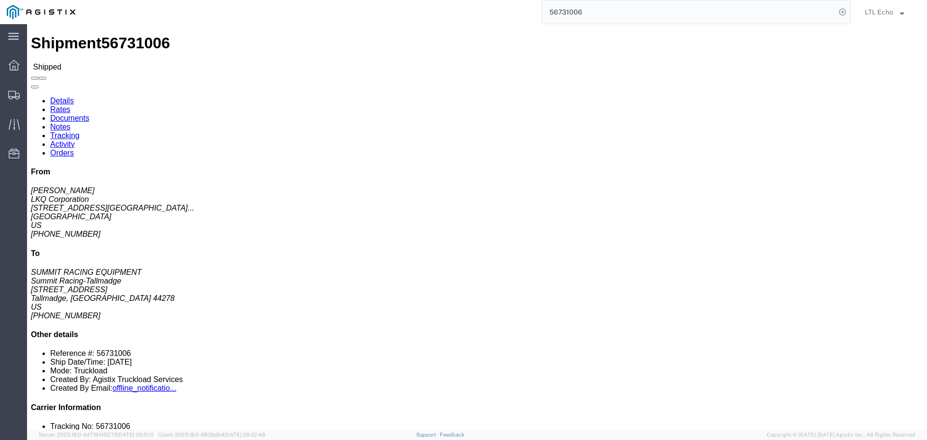
click link "Tracking"
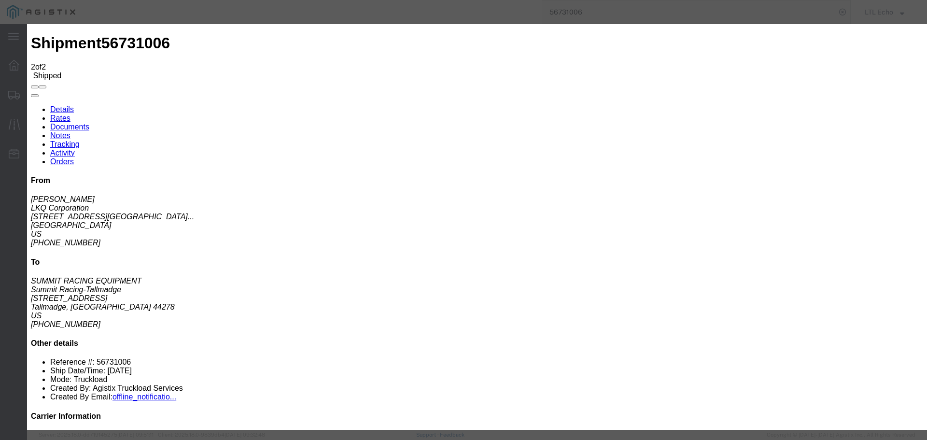
type input "[DATE]"
type input "9:00 AM"
select select "DELIVRED"
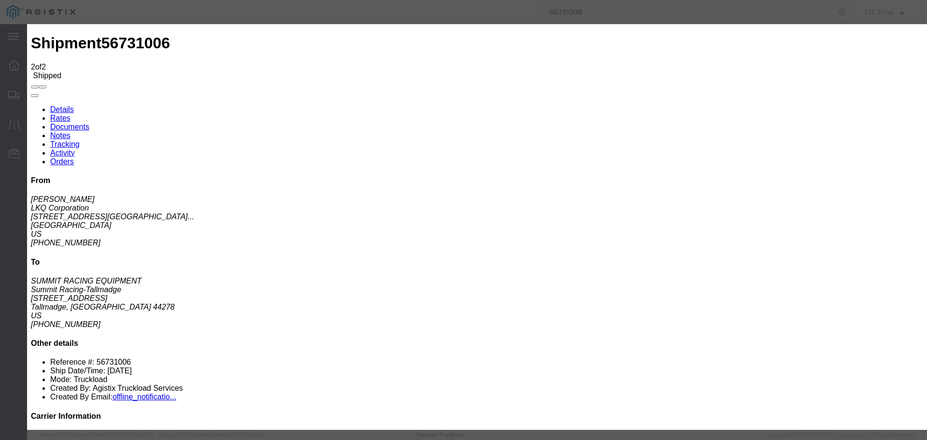
type input "[DATE]"
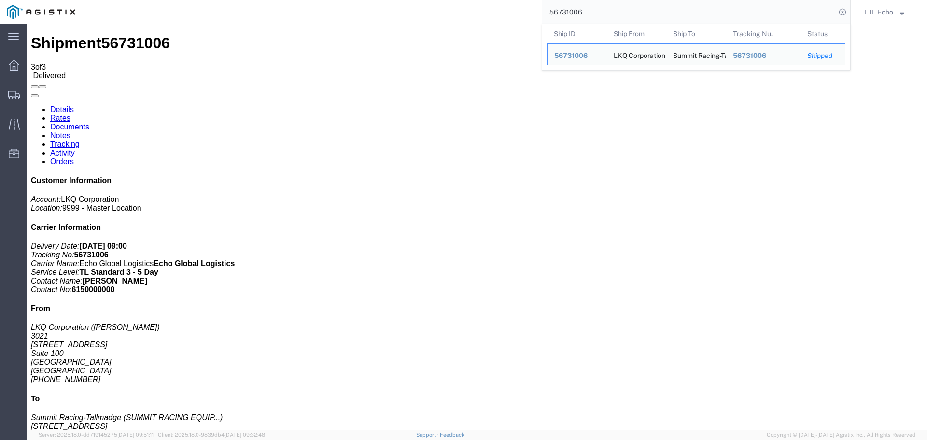
click at [568, 12] on input "56731006" at bounding box center [689, 11] width 294 height 23
paste input "19414"
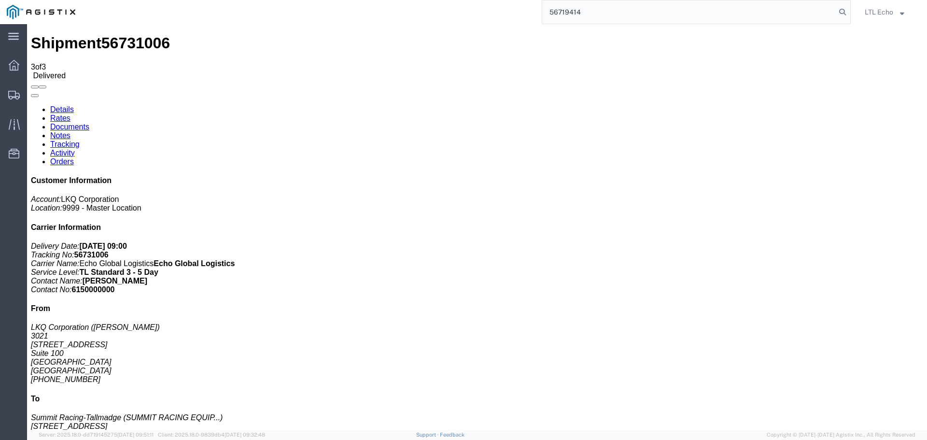
type input "56719414"
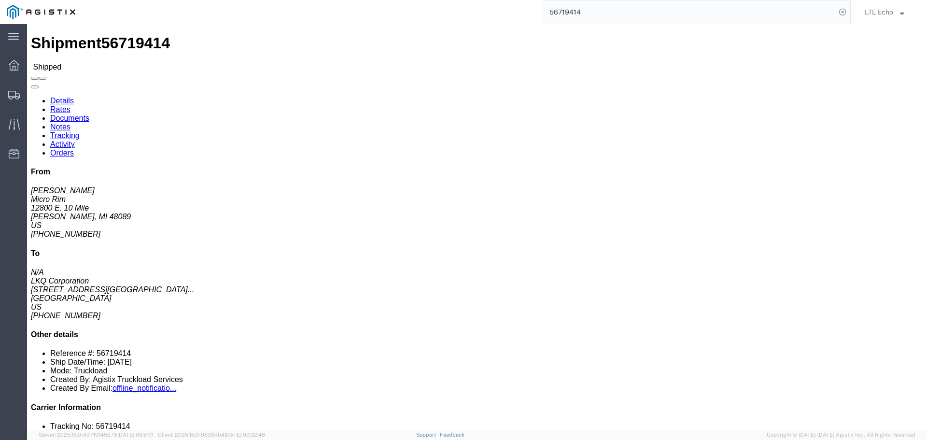
click link "Tracking"
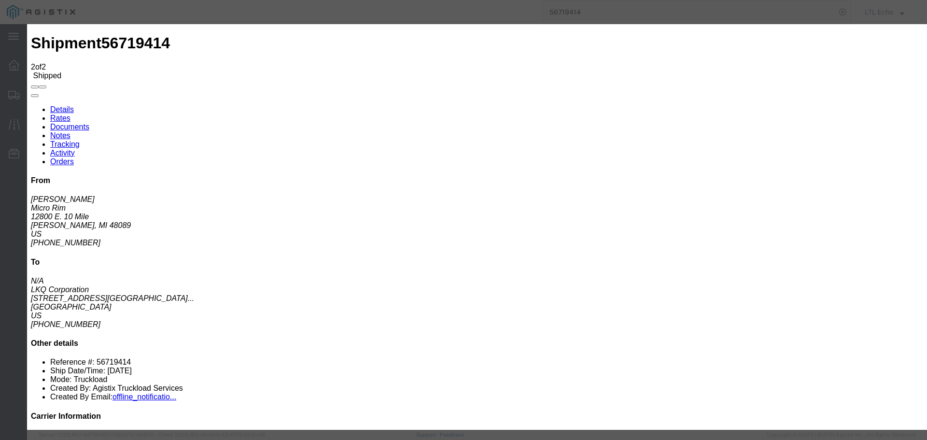
type input "[DATE]"
type input "9:00 AM"
select select "DELIVRED"
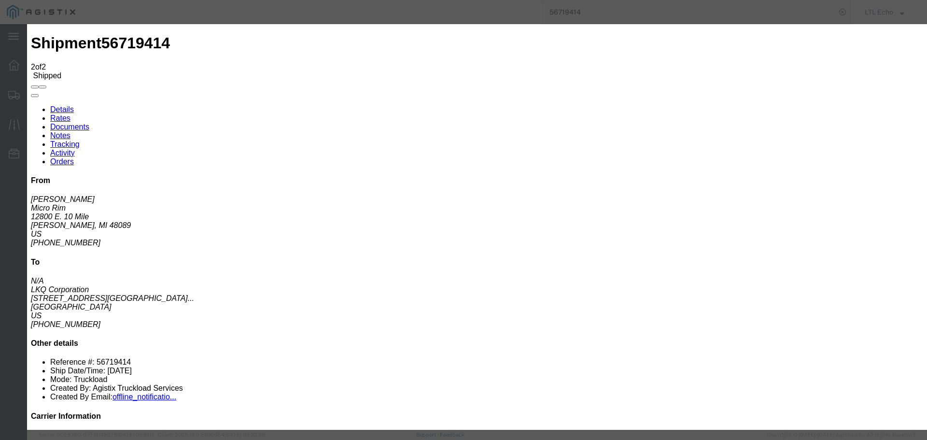
type input "[DATE]"
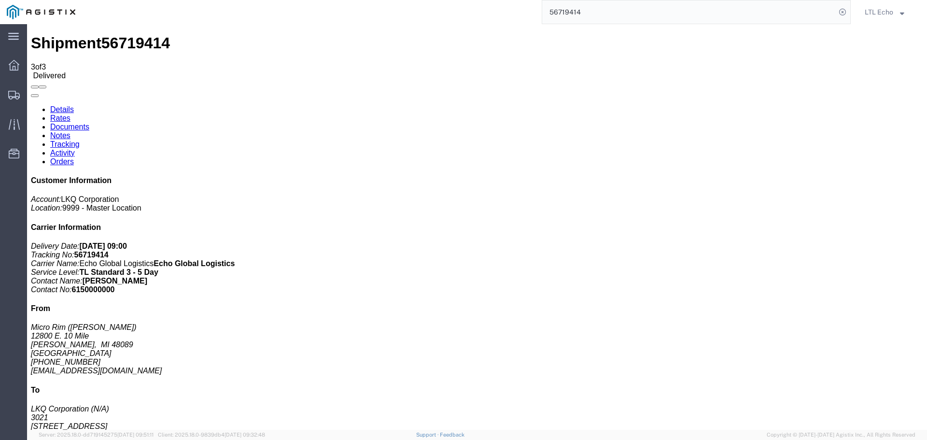
click at [565, 11] on input "56719414" at bounding box center [689, 11] width 294 height 23
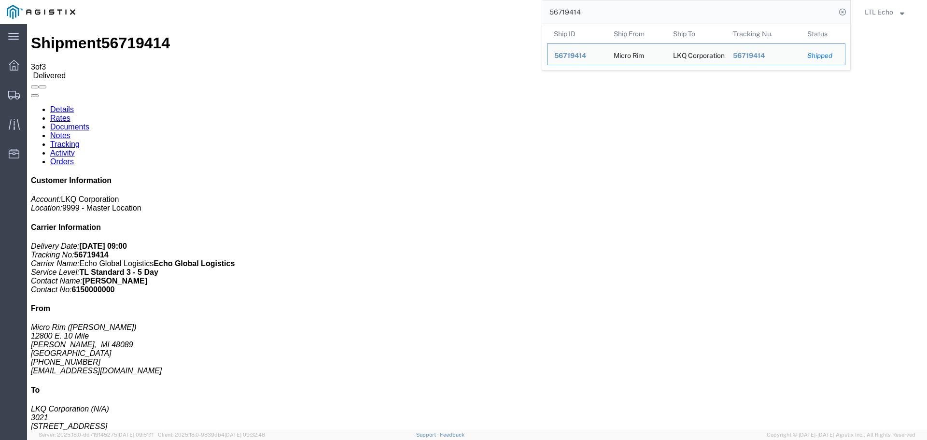
click at [565, 11] on input "56719414" at bounding box center [689, 11] width 294 height 23
paste input "683692"
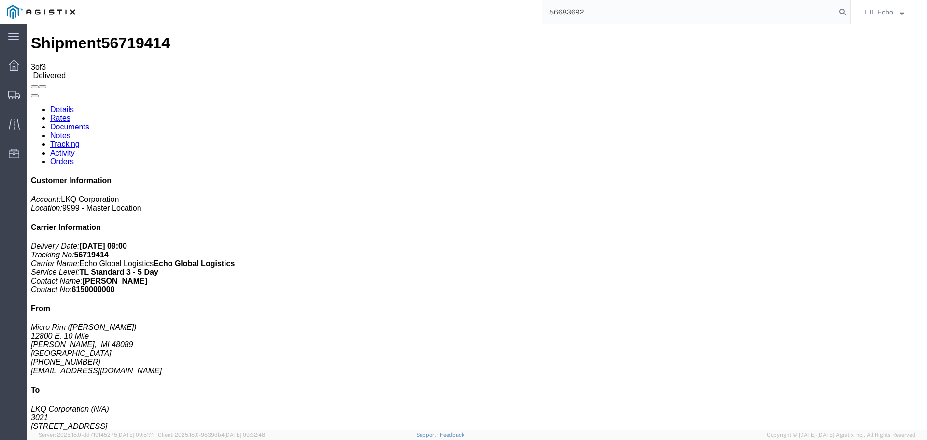
type input "56683692"
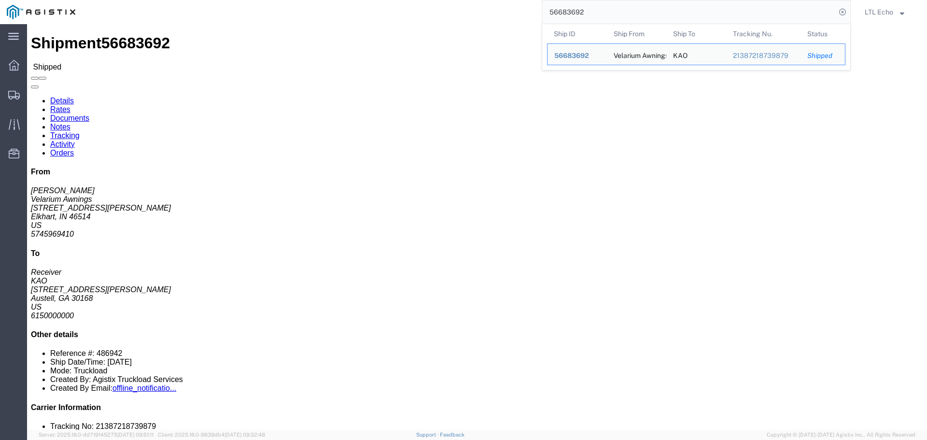
click link "Tracking"
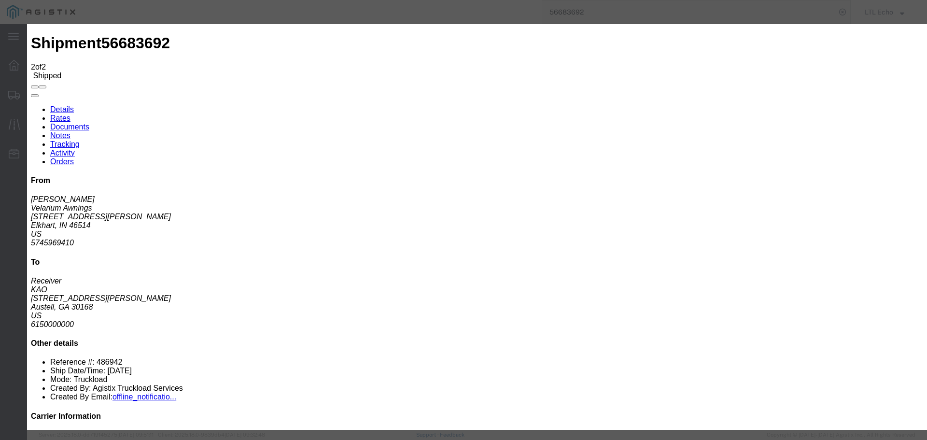
type input "[DATE]"
type input "9:00 AM"
select select "DELIVRED"
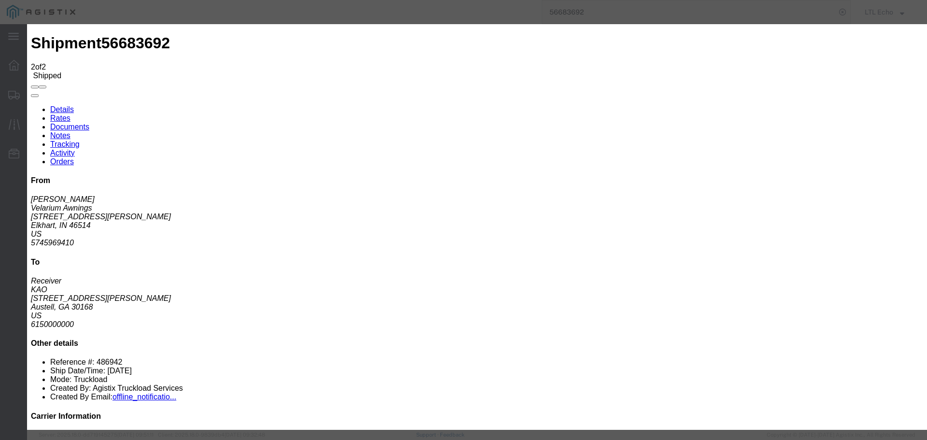
type input "[DATE]"
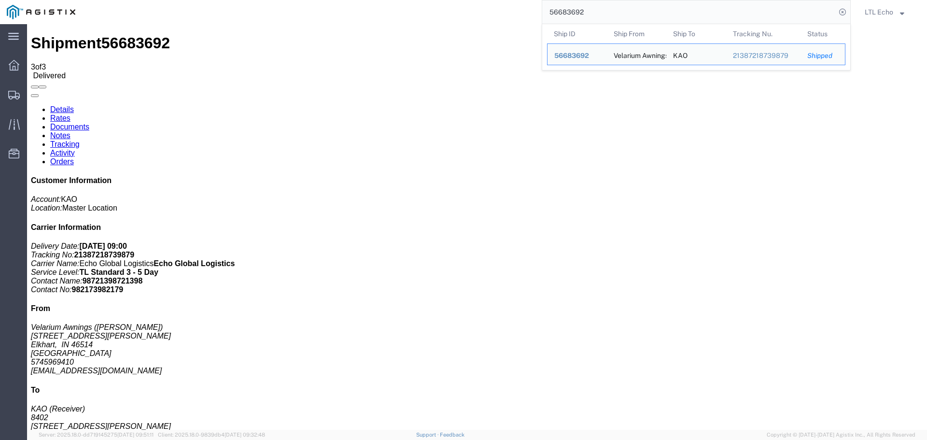
click at [576, 12] on input "56683692" at bounding box center [689, 11] width 294 height 23
paste input "745147"
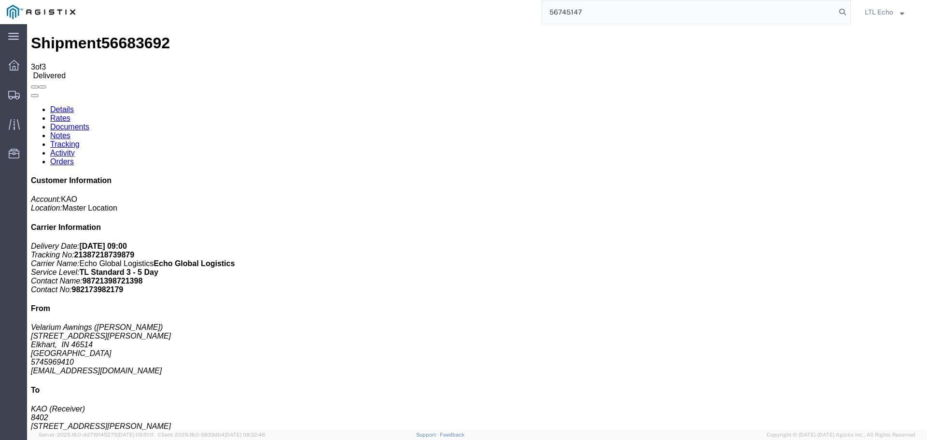
type input "56745147"
